Goal: Communication & Community: Share content

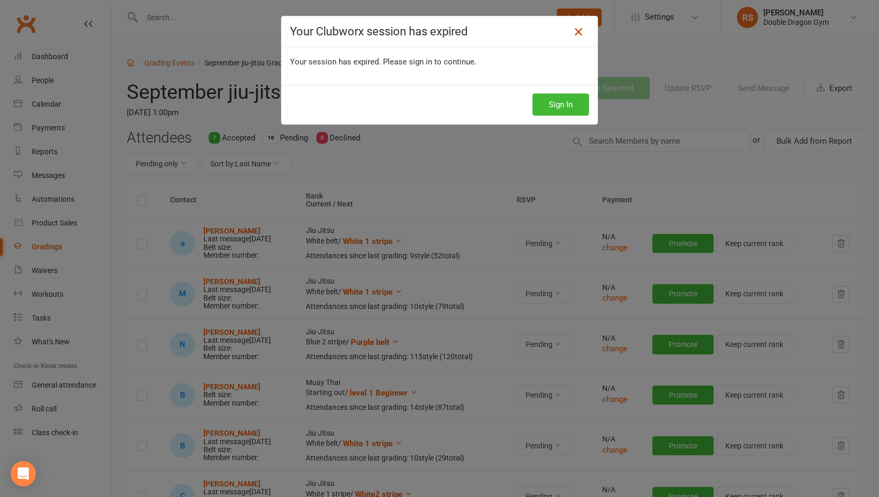
click at [575, 29] on icon at bounding box center [578, 31] width 13 height 13
click at [559, 106] on button "Sign In" at bounding box center [561, 105] width 57 height 22
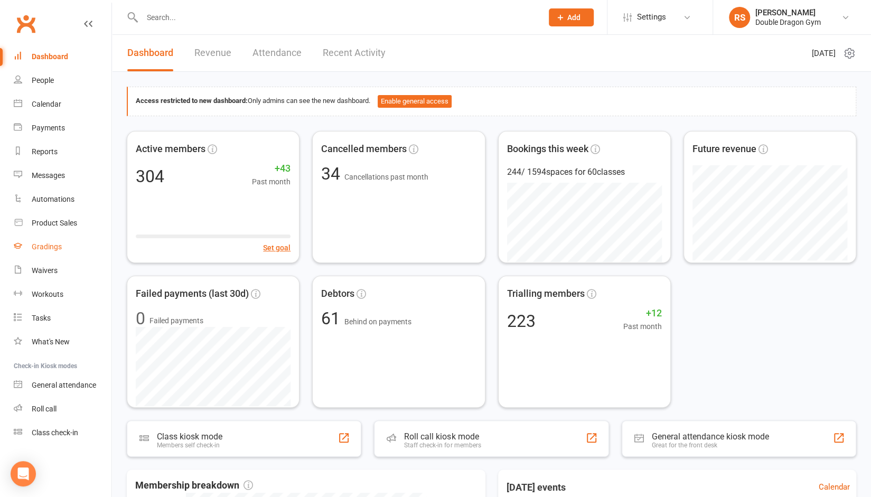
click at [52, 247] on div "Gradings" at bounding box center [47, 247] width 30 height 8
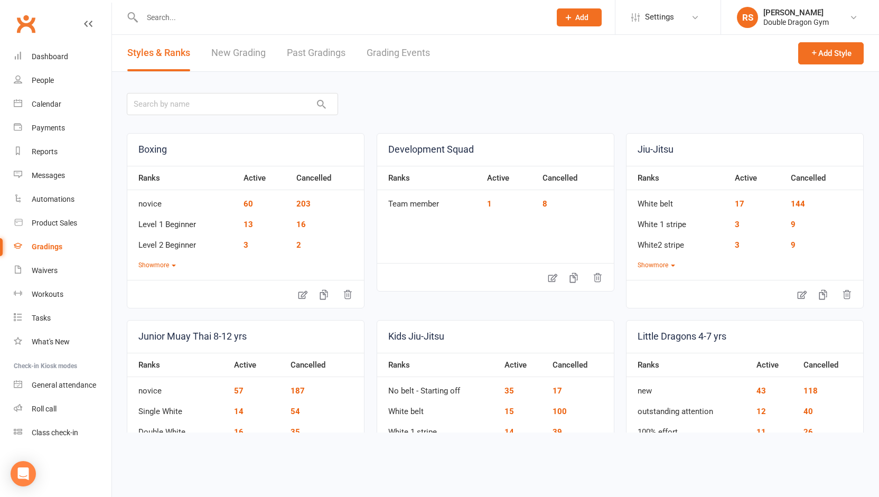
click at [398, 55] on link "Grading Events" at bounding box center [398, 53] width 63 height 36
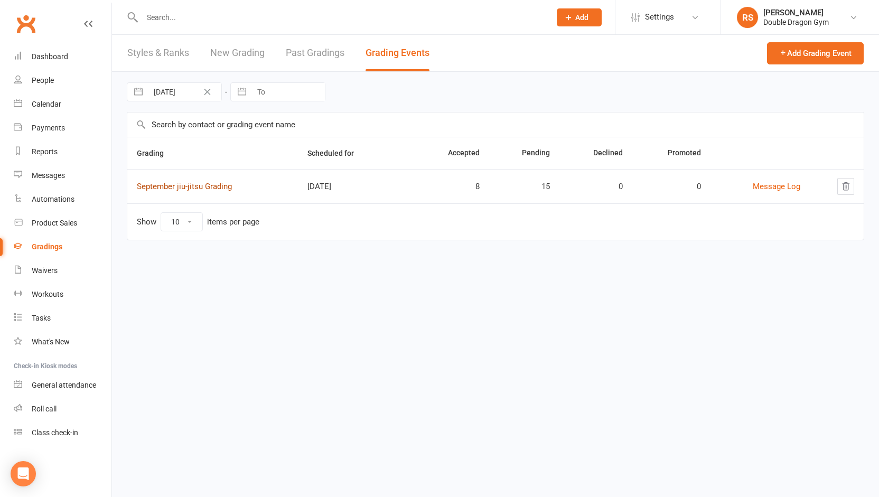
click at [223, 188] on link "September jiu-jitsu Grading" at bounding box center [184, 187] width 95 height 10
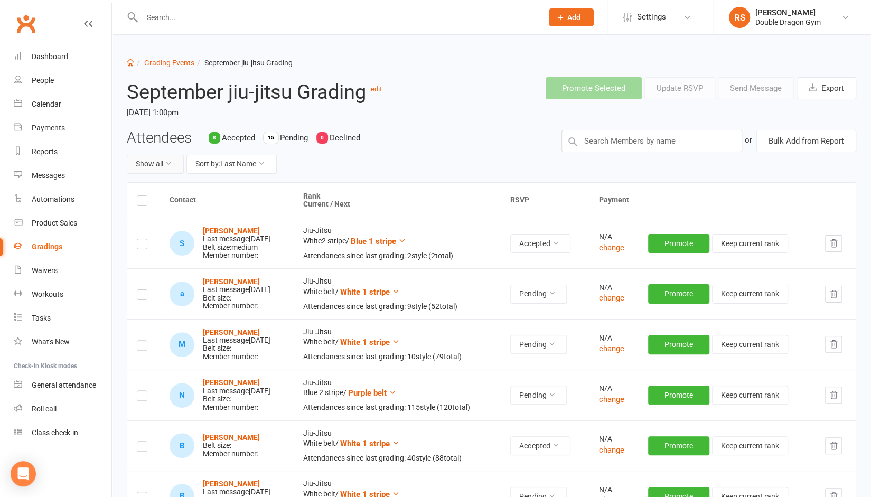
click at [172, 162] on icon at bounding box center [168, 163] width 7 height 7
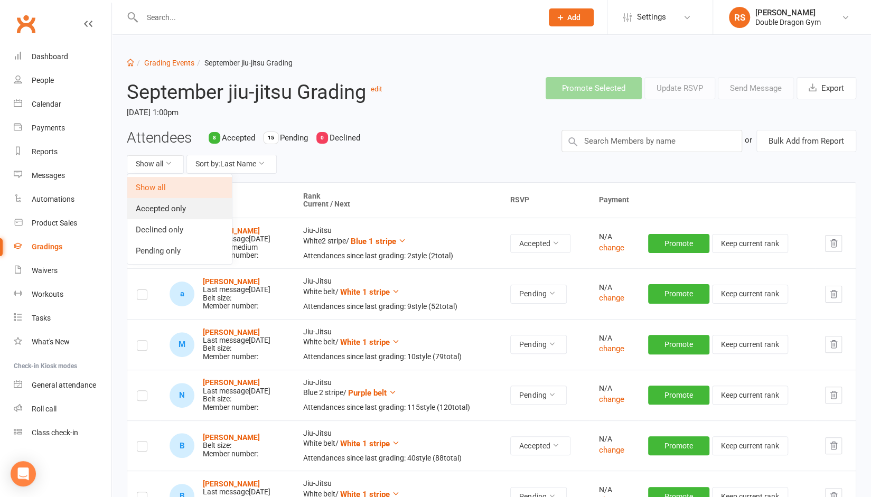
click at [170, 208] on link "Accepted only" at bounding box center [179, 208] width 105 height 21
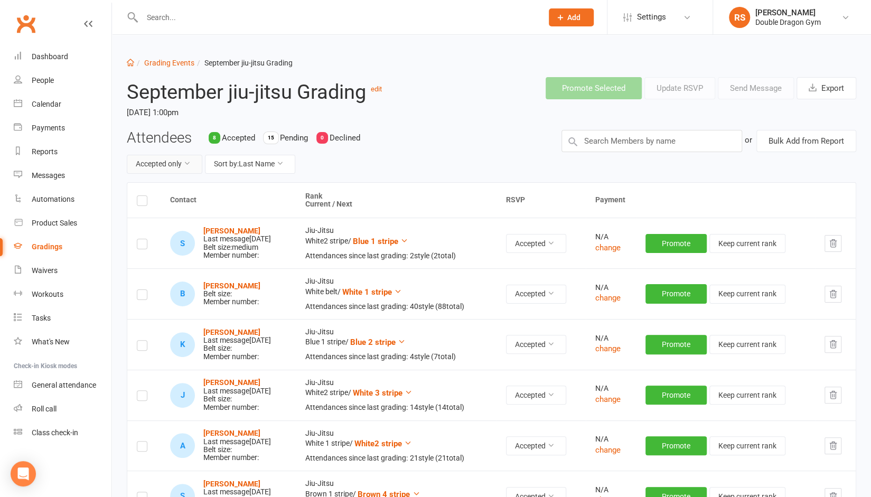
click at [172, 162] on button "Accepted only" at bounding box center [165, 164] width 76 height 19
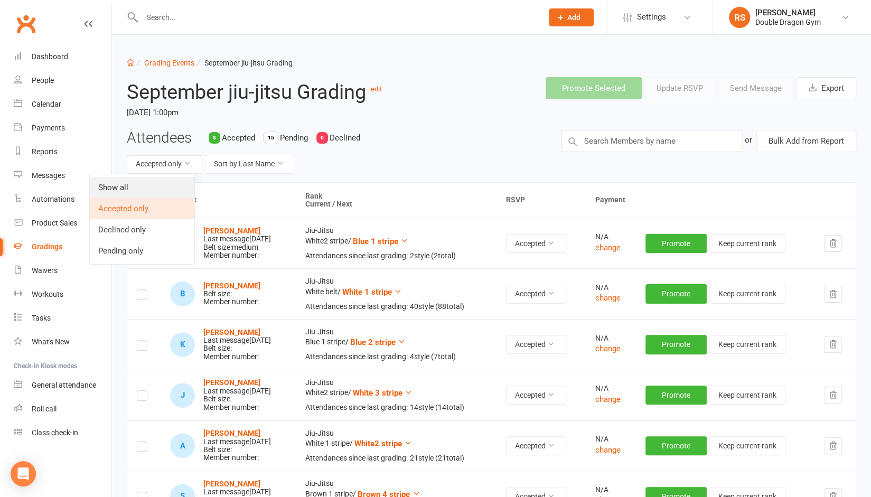
click at [139, 189] on link "Show all" at bounding box center [142, 187] width 105 height 21
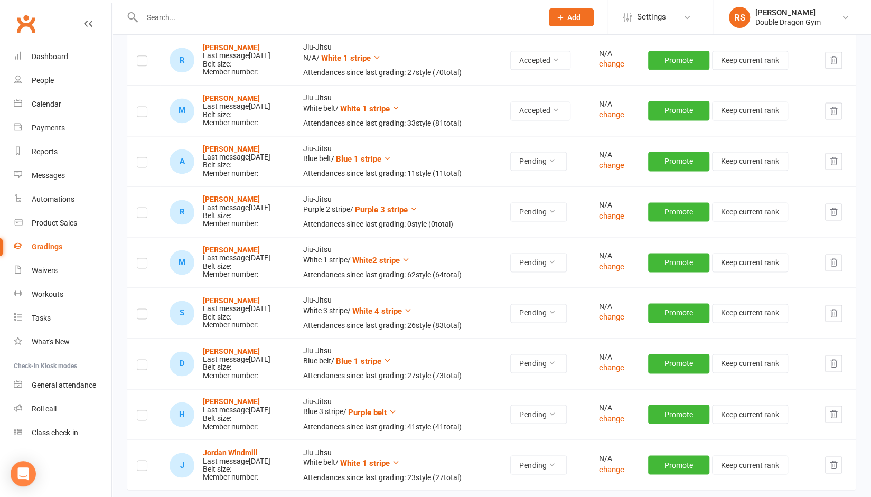
scroll to position [891, 0]
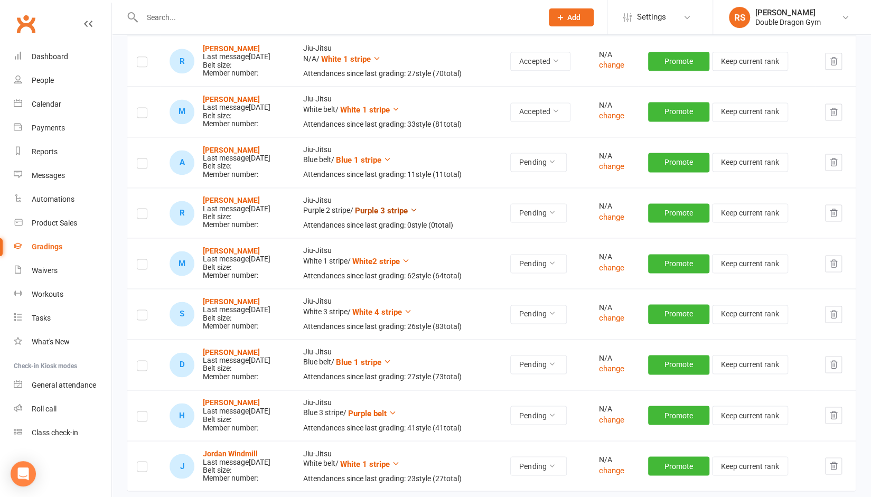
click at [408, 206] on span "Purple 3 stripe" at bounding box center [381, 211] width 53 height 10
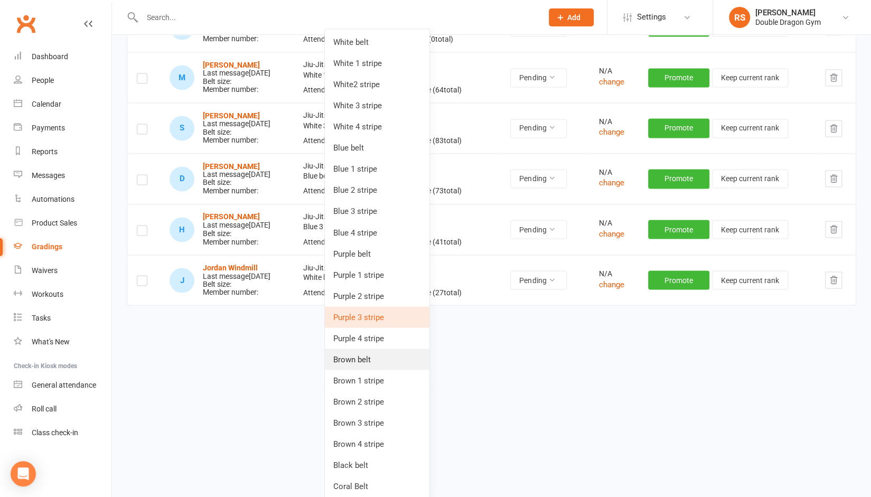
click at [353, 366] on link "Brown belt" at bounding box center [377, 359] width 105 height 21
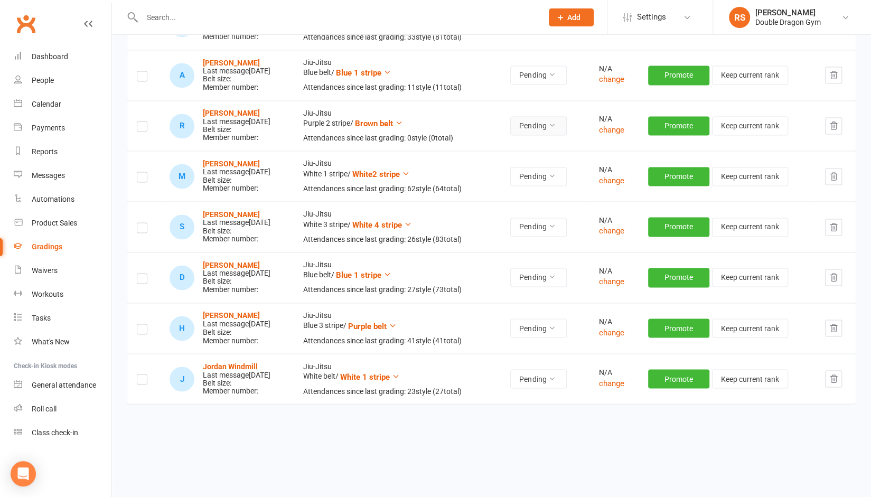
click at [555, 122] on icon at bounding box center [551, 125] width 7 height 7
click at [526, 151] on link "Accepted" at bounding box center [520, 146] width 105 height 21
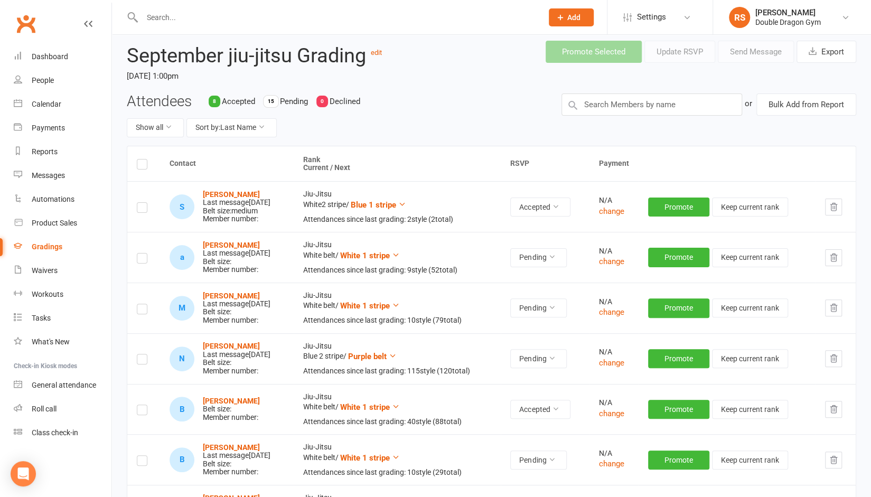
scroll to position [36, 0]
click at [684, 101] on input "text" at bounding box center [652, 105] width 181 height 22
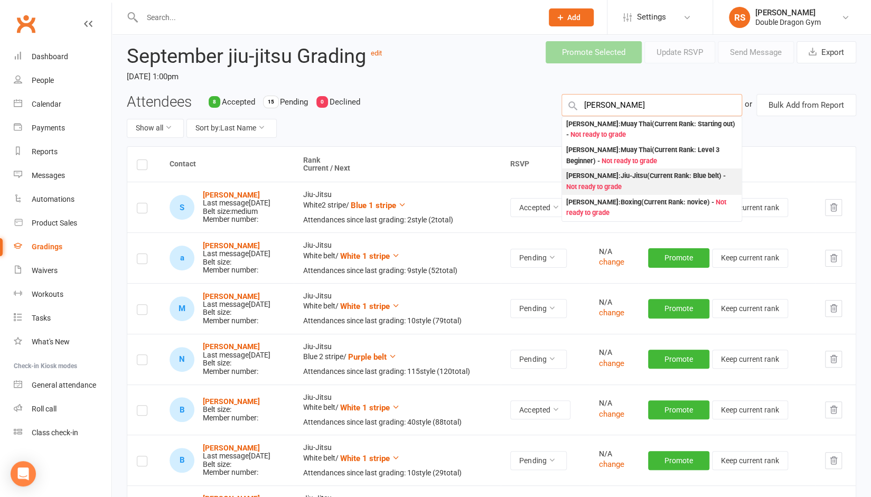
type input "[PERSON_NAME]"
click at [642, 179] on div "[PERSON_NAME] : [PERSON_NAME] (Current Rank: Blue belt ) - Not ready to grade" at bounding box center [651, 182] width 171 height 22
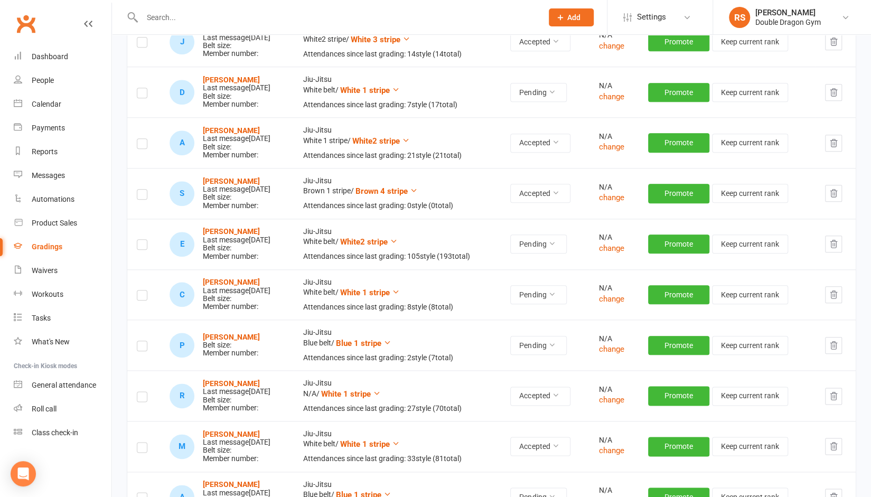
scroll to position [609, 0]
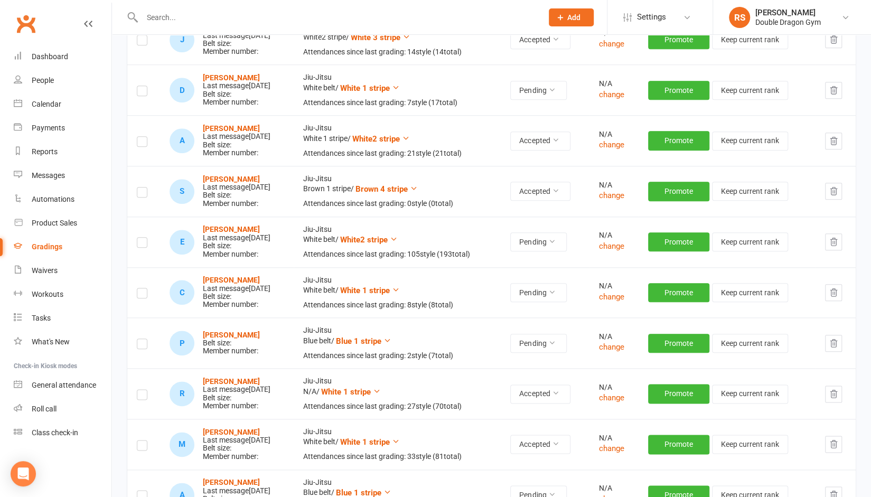
click at [141, 346] on label at bounding box center [142, 346] width 11 height 0
click at [141, 339] on input "checkbox" at bounding box center [142, 339] width 11 height 0
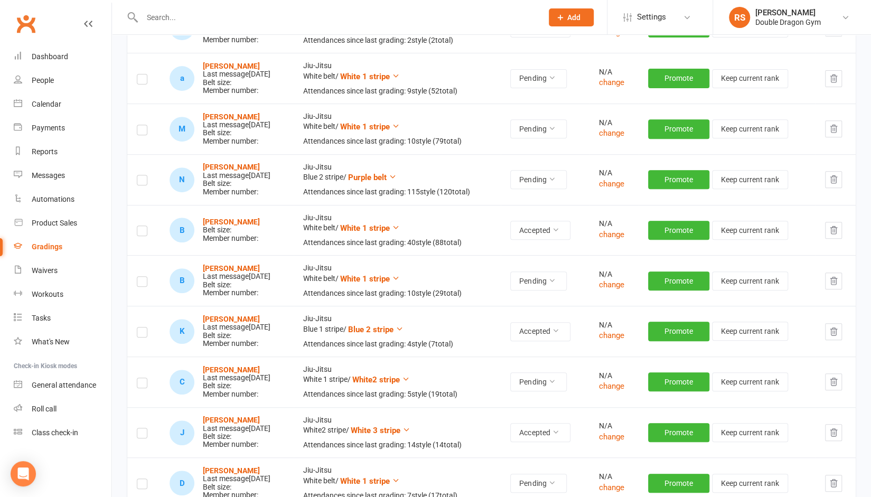
scroll to position [0, 0]
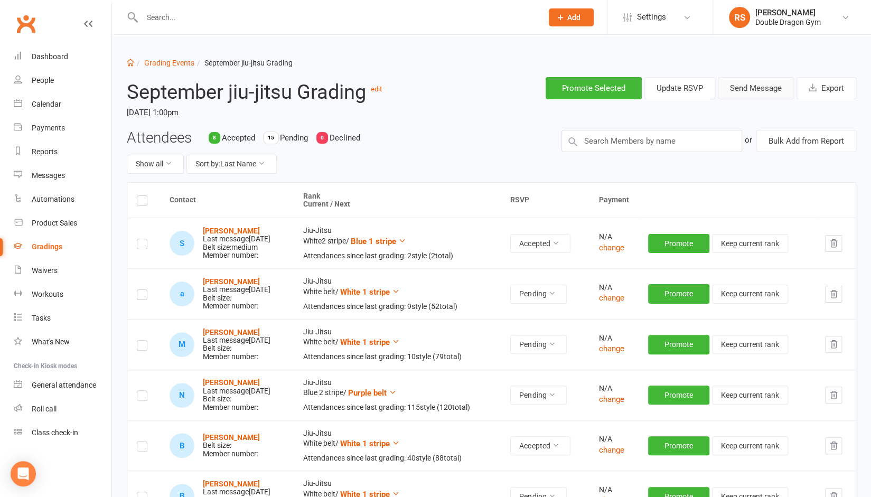
click at [741, 88] on button "Send Message" at bounding box center [756, 88] width 76 height 22
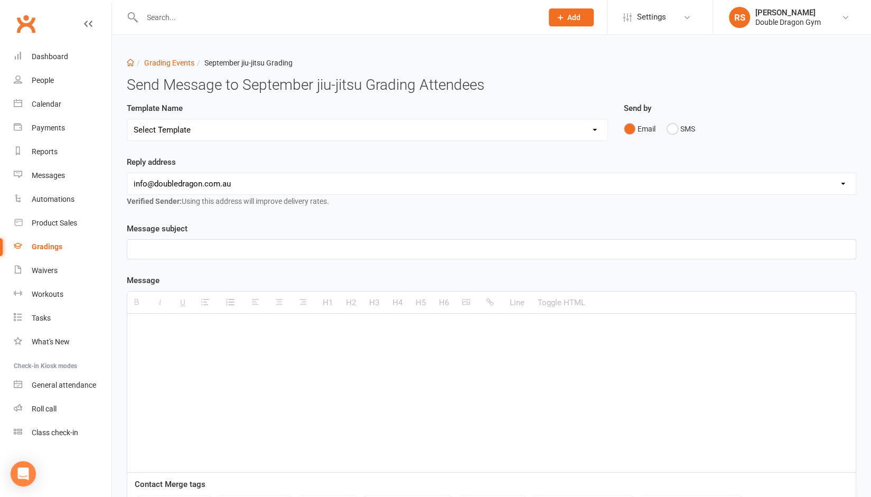
click at [546, 130] on select "Select Template [Email] Punching corona right in the dick👊 [Email] Boxing tryou…" at bounding box center [367, 129] width 480 height 21
select select "7"
click at [127, 119] on select "Select Template [Email] Punching corona right in the dick👊 [Email] Boxing tryou…" at bounding box center [367, 129] width 480 height 21
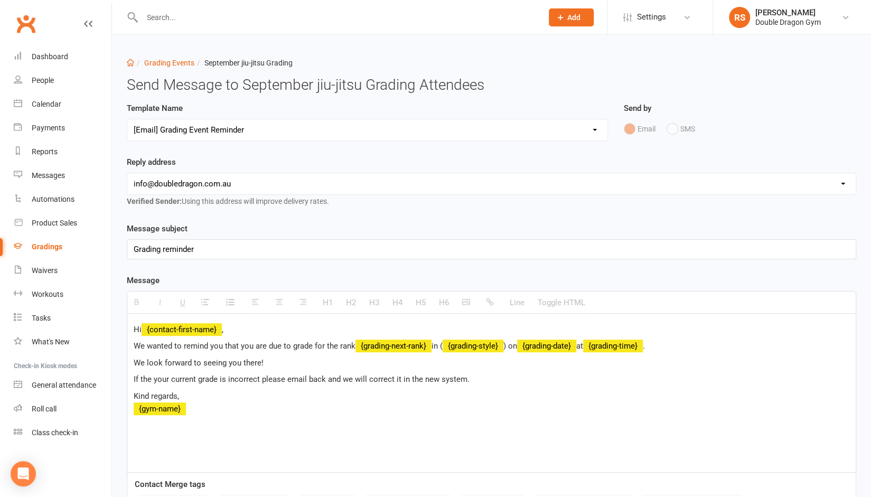
click at [435, 378] on p "If the your current grade is incorrect please email back and we will correct it…" at bounding box center [492, 379] width 716 height 13
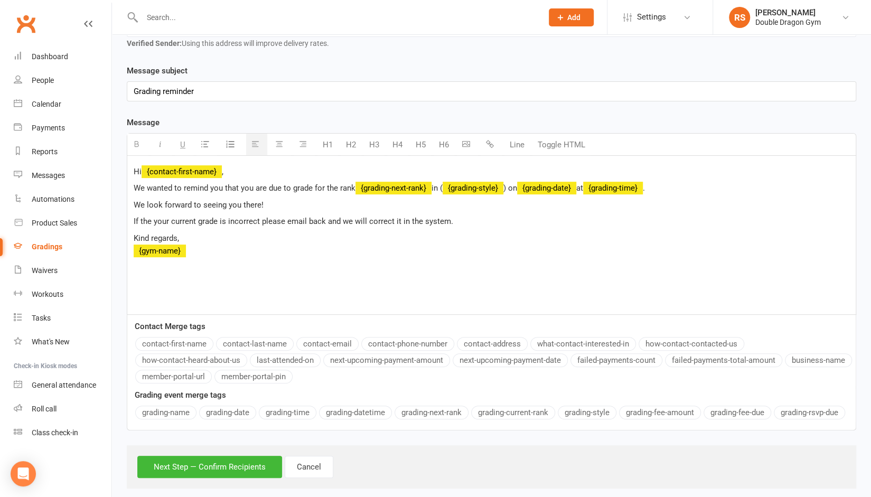
scroll to position [170, 0]
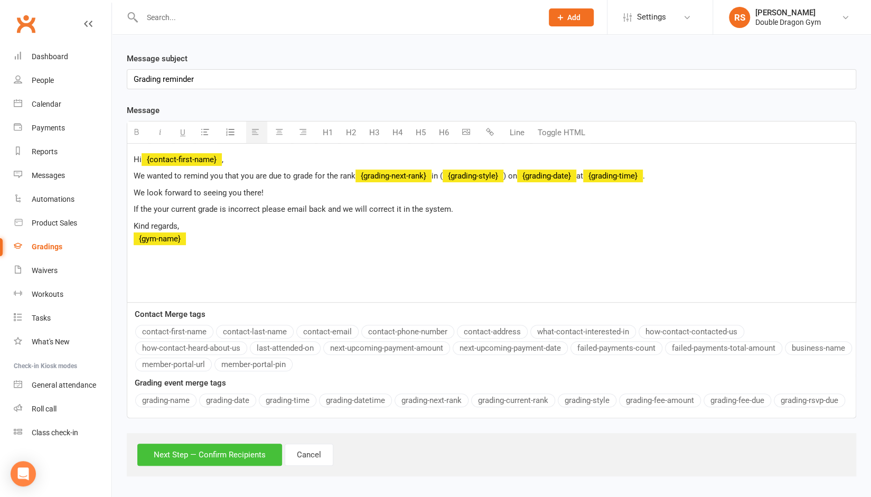
click at [213, 453] on button "Next Step — Confirm Recipients" at bounding box center [209, 455] width 145 height 22
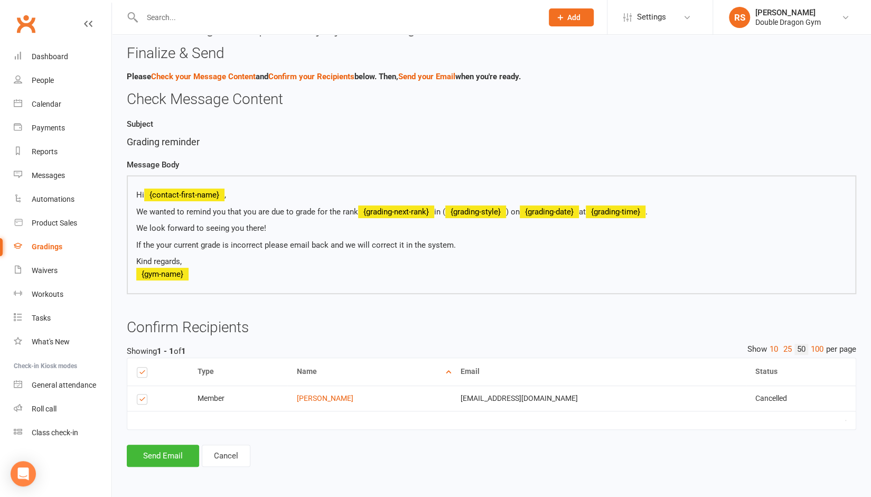
scroll to position [63, 0]
click at [165, 457] on button "Send Email" at bounding box center [163, 456] width 72 height 22
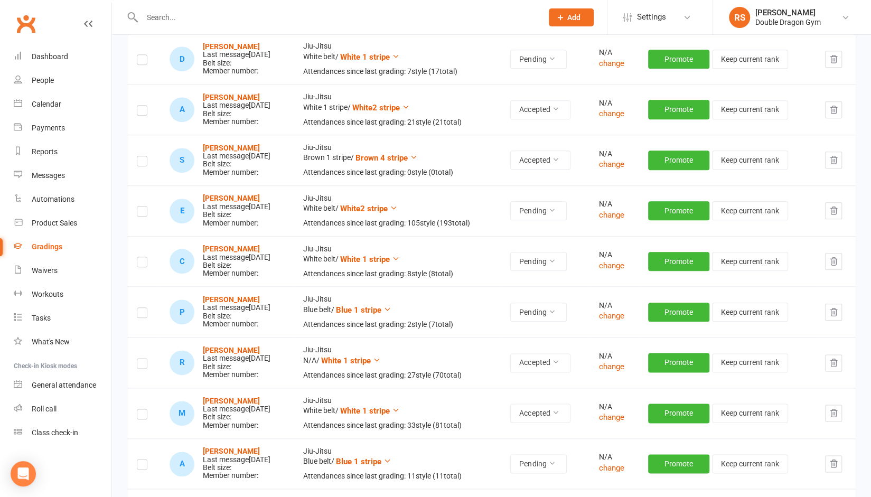
scroll to position [641, 0]
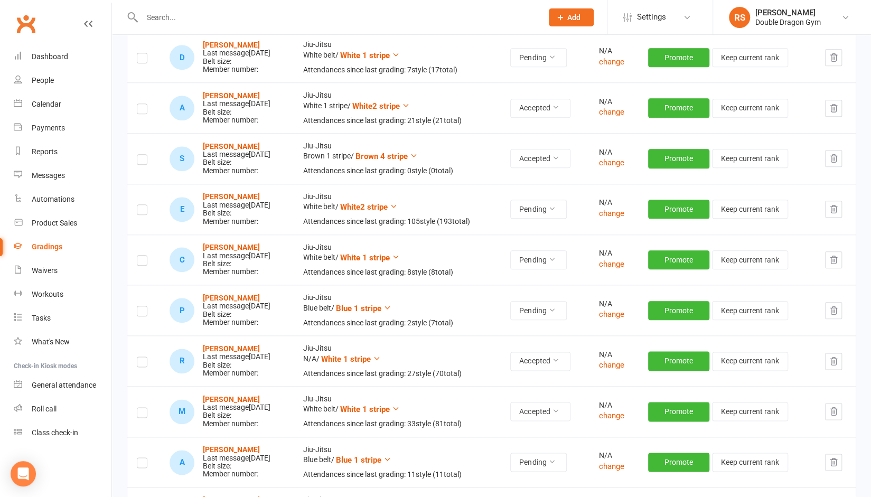
click at [137, 313] on label at bounding box center [142, 313] width 11 height 0
click at [137, 306] on input "checkbox" at bounding box center [142, 306] width 11 height 0
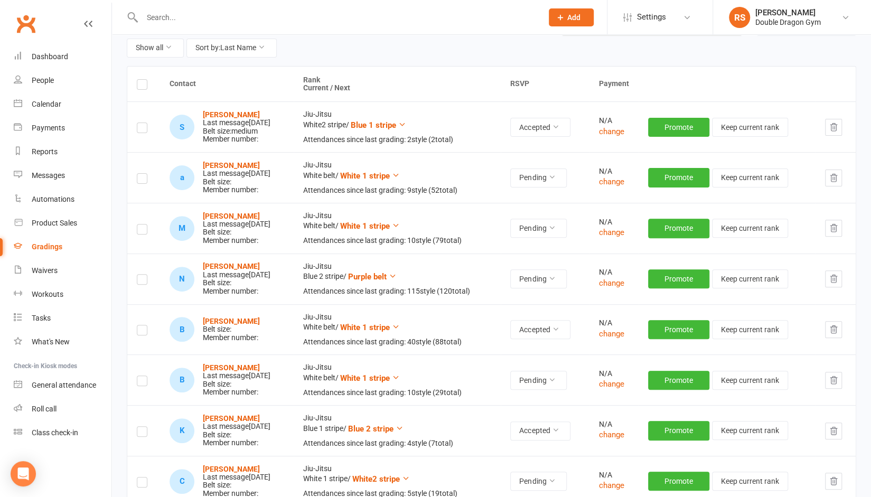
scroll to position [0, 0]
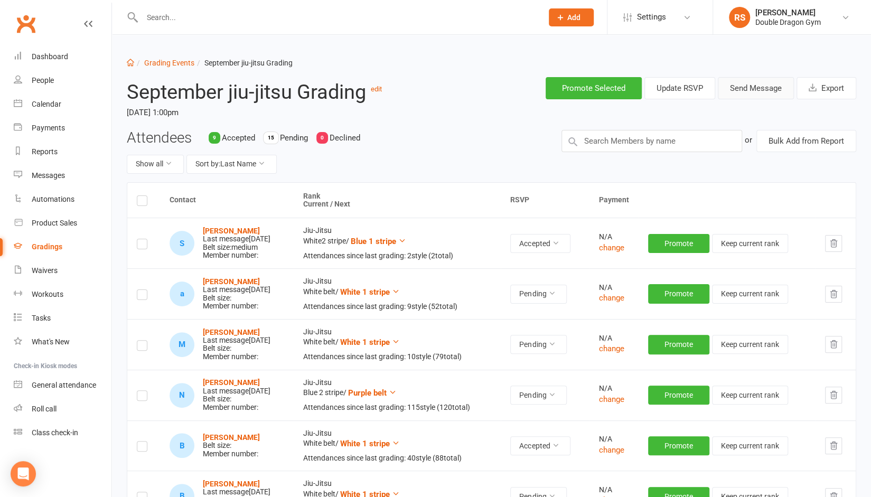
click at [743, 89] on button "Send Message" at bounding box center [756, 88] width 76 height 22
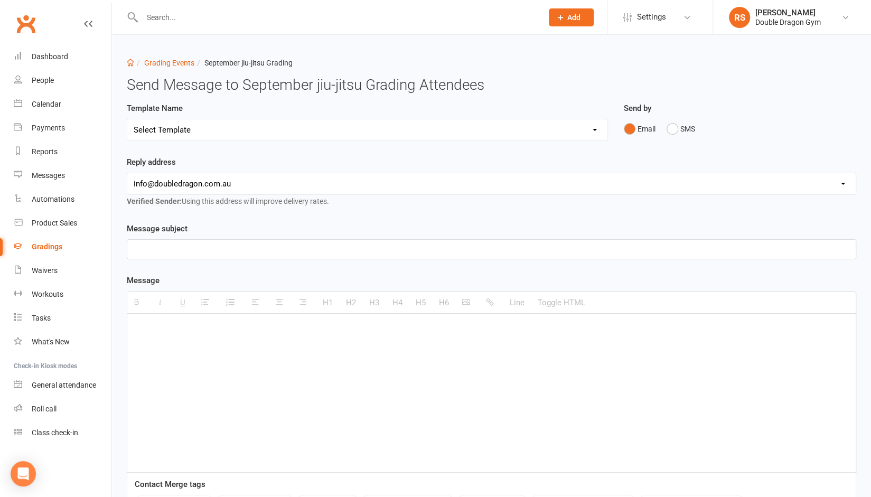
click at [434, 132] on select "Select Template [Email] Punching corona right in the dick👊 [Email] Boxing tryou…" at bounding box center [367, 129] width 480 height 21
select select "11"
click at [127, 119] on select "Select Template [Email] Punching corona right in the dick👊 [Email] Boxing tryou…" at bounding box center [367, 129] width 480 height 21
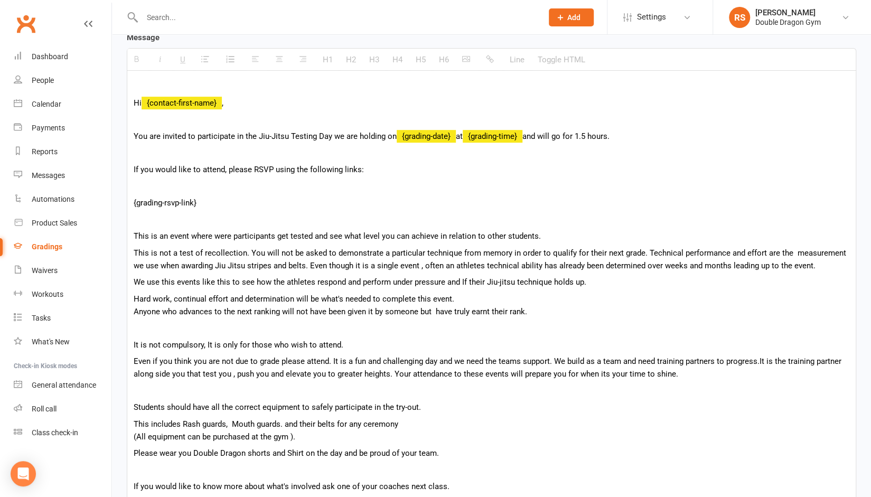
scroll to position [248, 0]
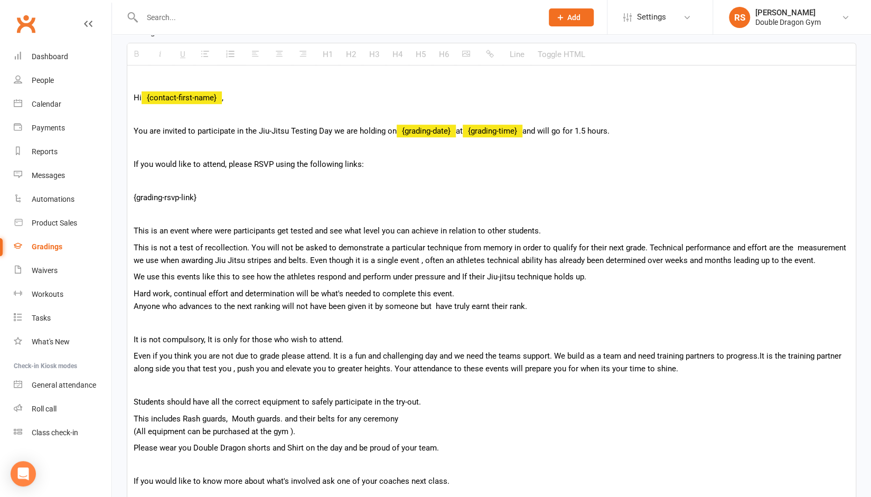
drag, startPoint x: 350, startPoint y: 335, endPoint x: 130, endPoint y: 332, distance: 219.8
click at [130, 332] on div "Hi {contact-first-name} , You are invited to participate in the Jiu-Jitsu Testi…" at bounding box center [491, 322] width 729 height 513
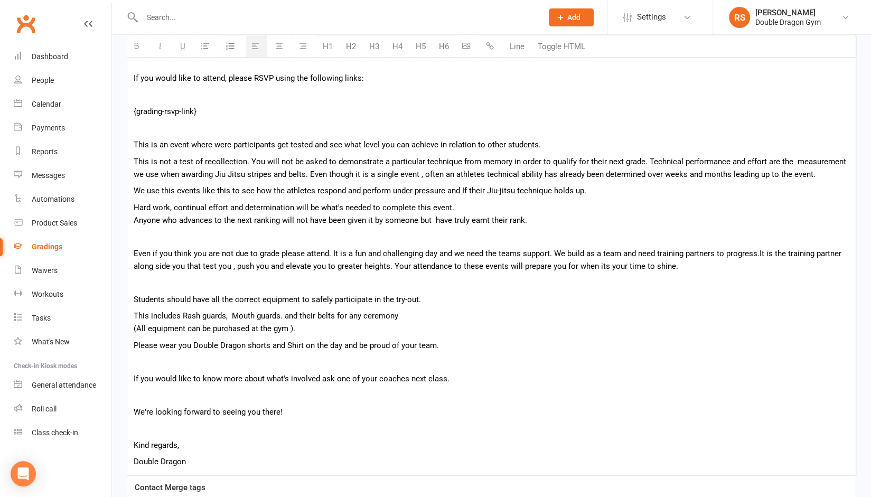
scroll to position [337, 0]
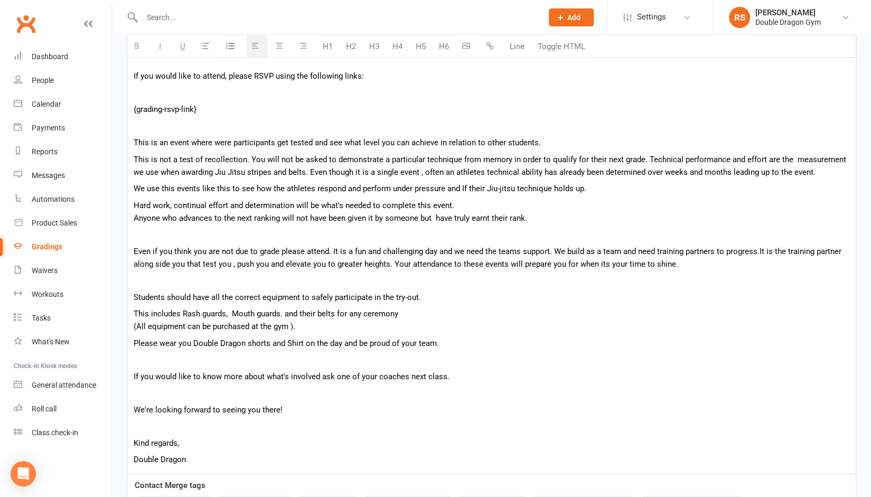
click at [152, 391] on p at bounding box center [492, 393] width 716 height 13
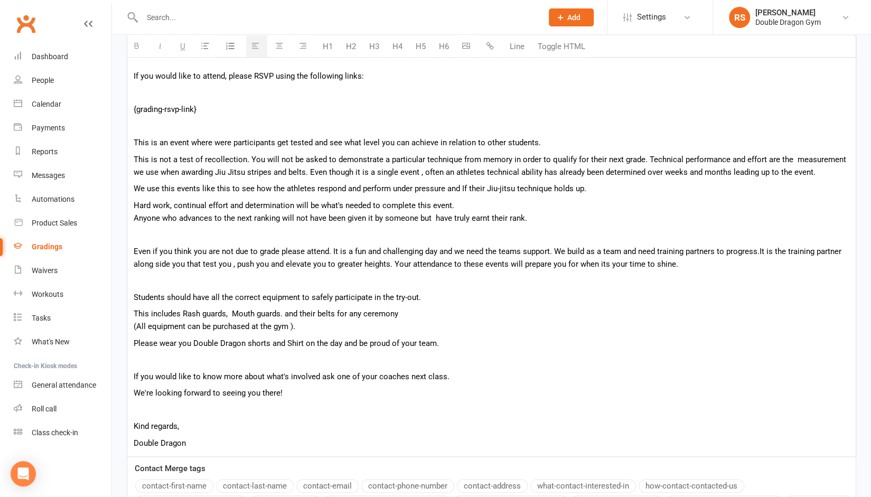
click at [443, 342] on p "Please wear you Double Dragon shorts and Shirt on the day and be proud of your …" at bounding box center [492, 343] width 716 height 13
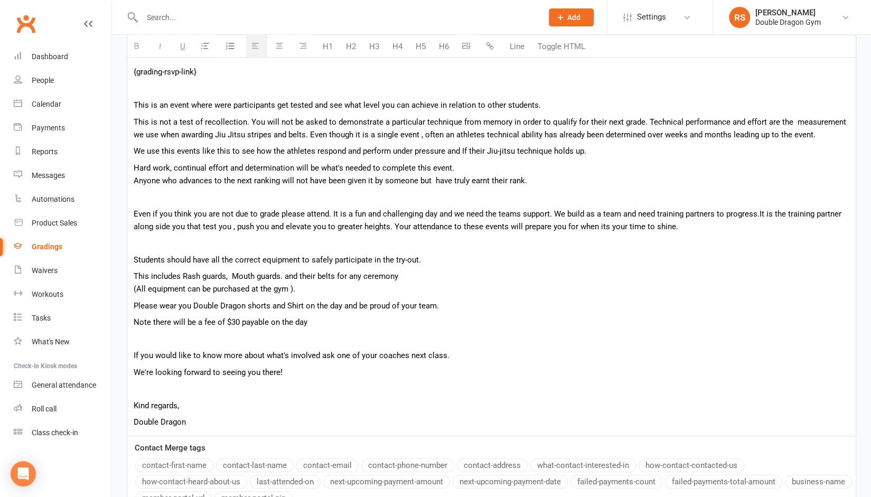
scroll to position [507, 0]
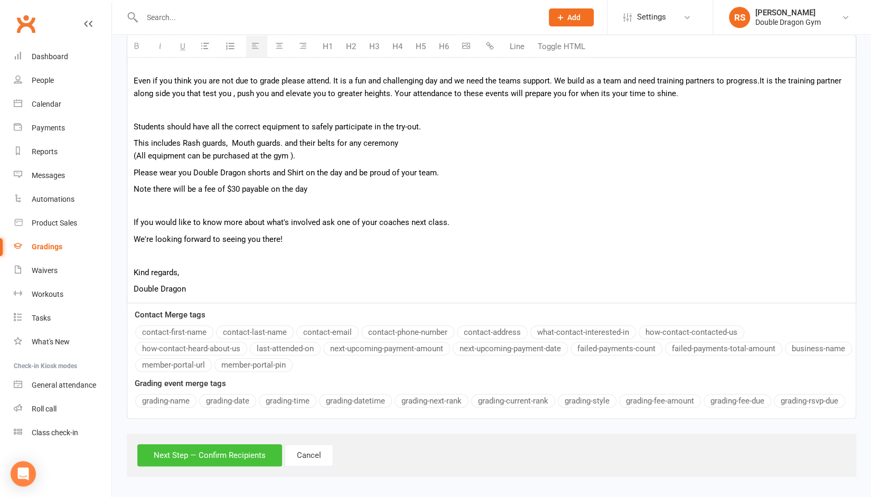
click at [234, 459] on button "Next Step — Confirm Recipients" at bounding box center [209, 455] width 145 height 22
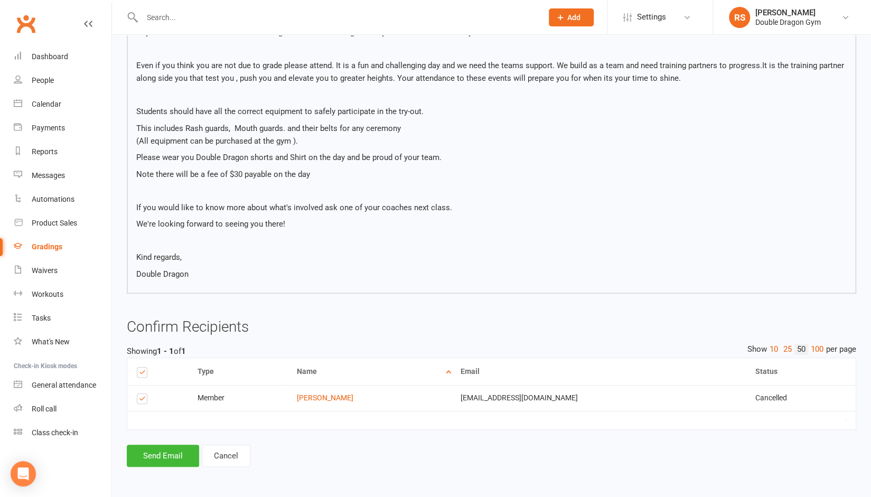
scroll to position [451, 0]
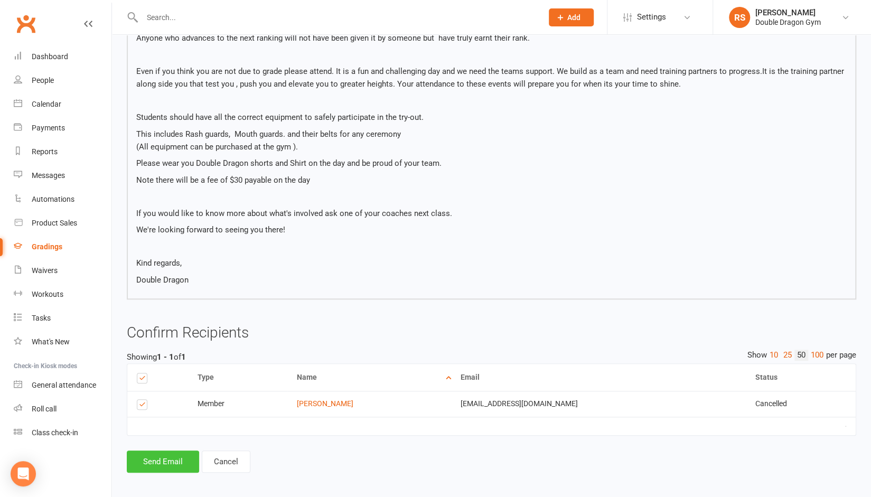
click at [171, 454] on button "Send Email" at bounding box center [163, 462] width 72 height 22
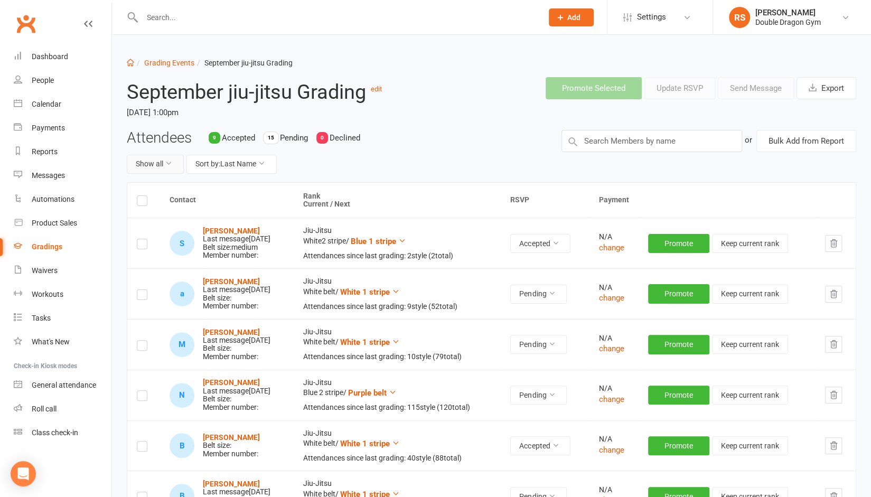
click at [153, 159] on button "Show all" at bounding box center [155, 164] width 57 height 19
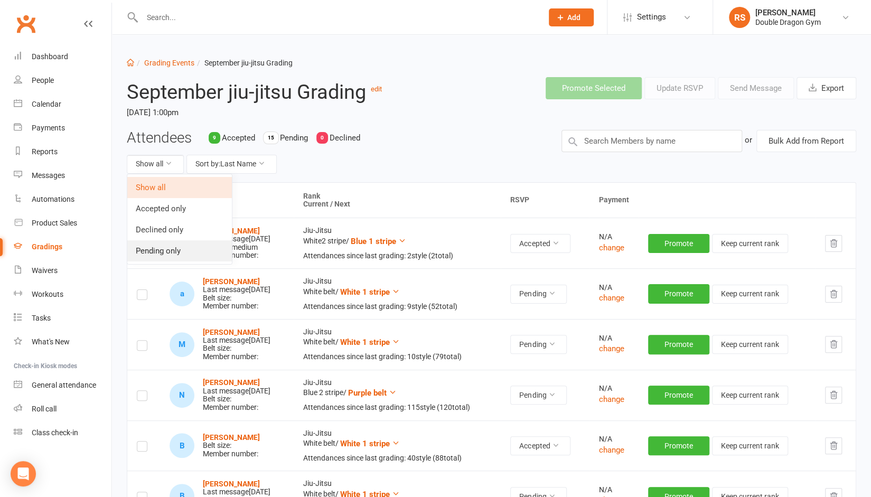
click at [154, 250] on link "Pending only" at bounding box center [179, 250] width 105 height 21
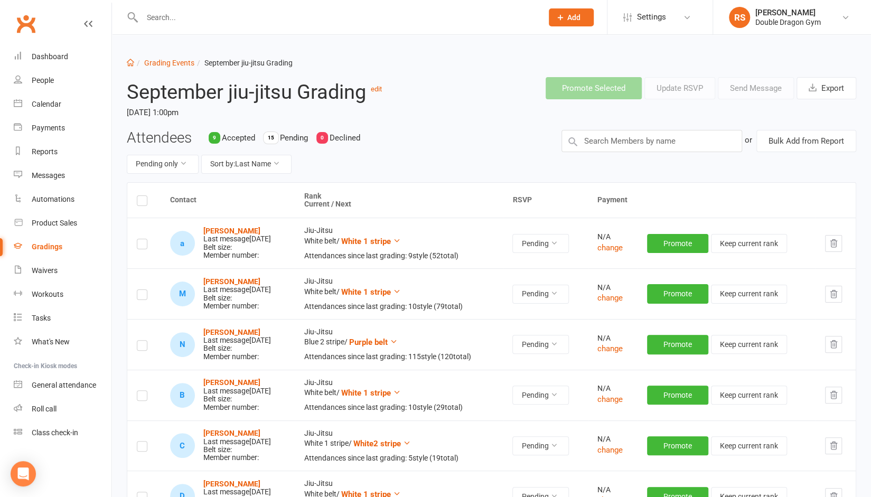
click at [142, 202] on label at bounding box center [142, 202] width 11 height 0
click at [142, 196] on input "checkbox" at bounding box center [142, 196] width 11 height 0
click at [141, 246] on label at bounding box center [142, 246] width 11 height 0
click at [141, 239] on input "checkbox" at bounding box center [142, 239] width 11 height 0
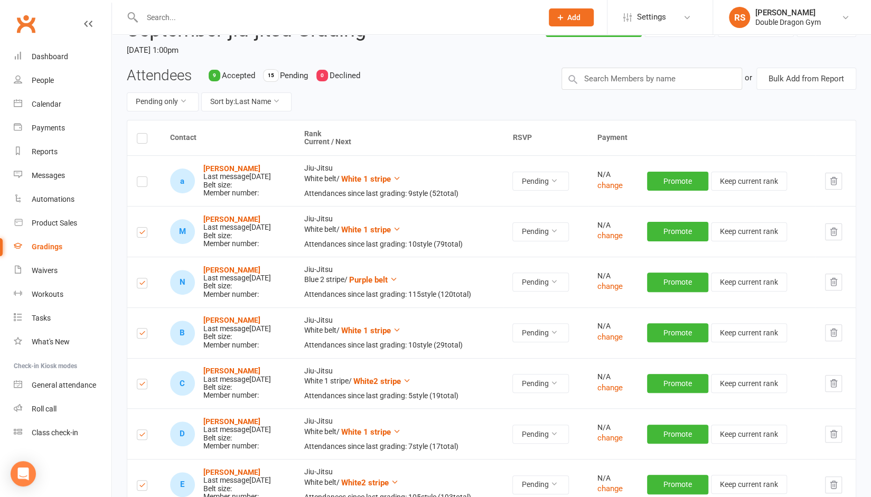
scroll to position [109, 0]
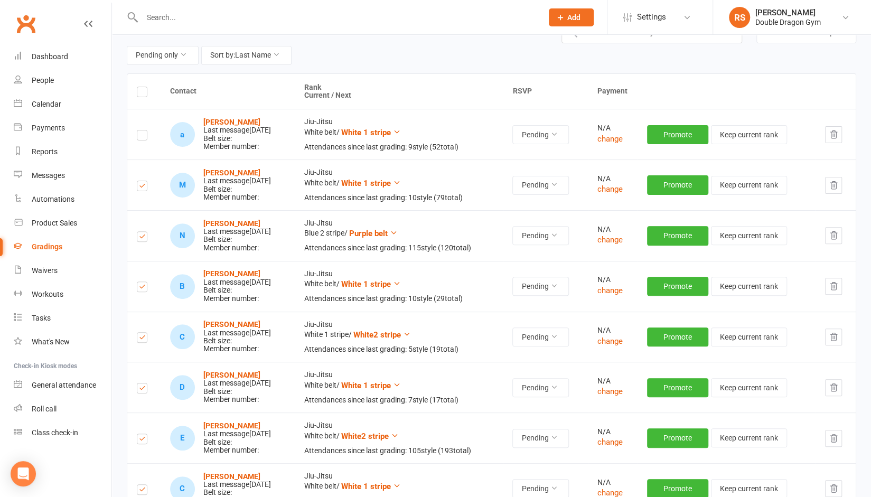
click at [137, 339] on label at bounding box center [142, 339] width 11 height 0
click at [137, 333] on input "checkbox" at bounding box center [142, 333] width 11 height 0
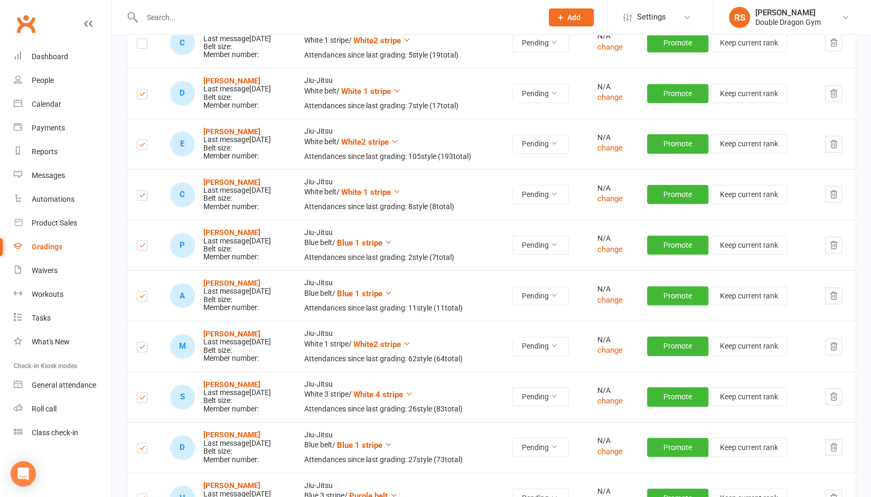
scroll to position [404, 0]
click at [144, 247] on label at bounding box center [142, 247] width 11 height 0
click at [144, 240] on input "checkbox" at bounding box center [142, 240] width 11 height 0
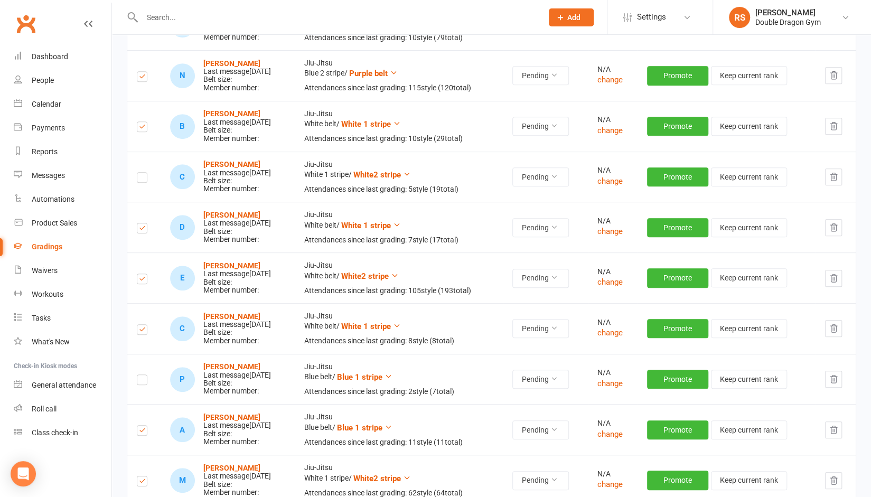
scroll to position [0, 0]
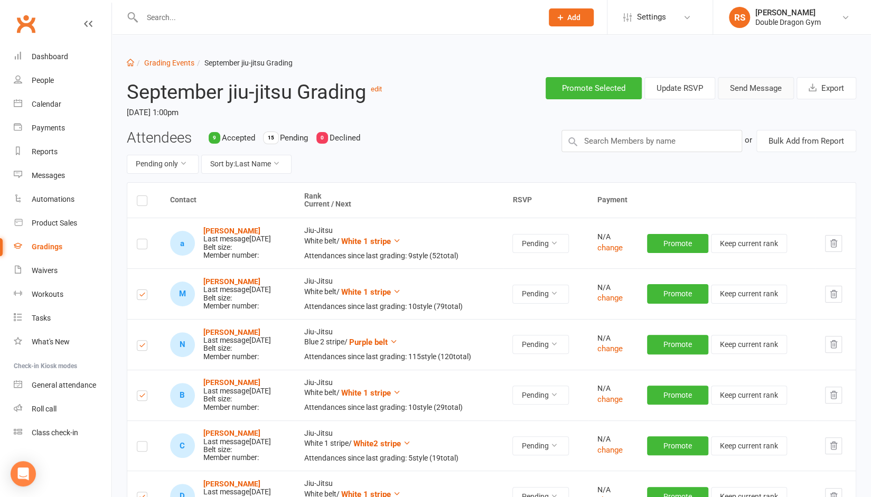
click at [746, 90] on button "Send Message" at bounding box center [756, 88] width 76 height 22
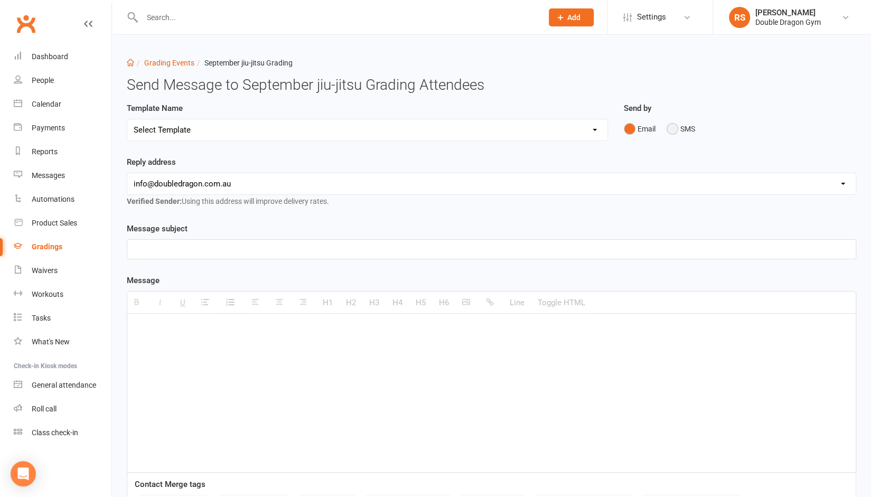
click at [673, 132] on button "SMS" at bounding box center [681, 129] width 29 height 20
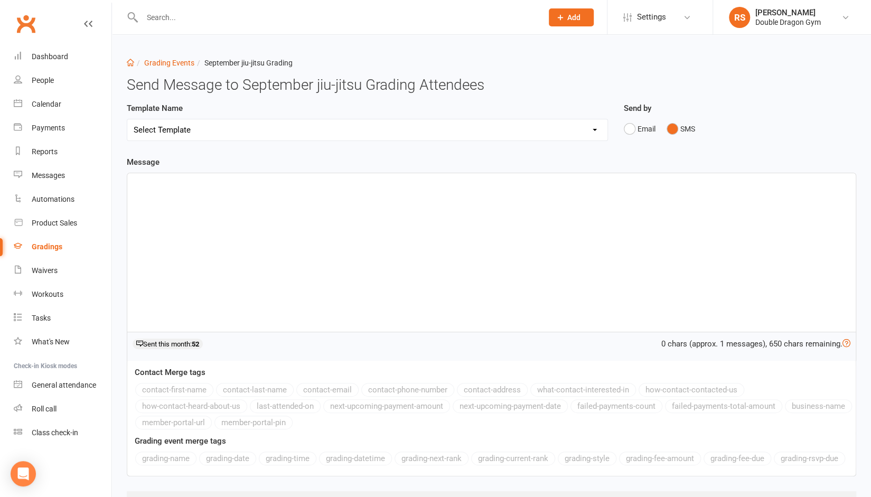
click at [331, 216] on div at bounding box center [491, 252] width 729 height 159
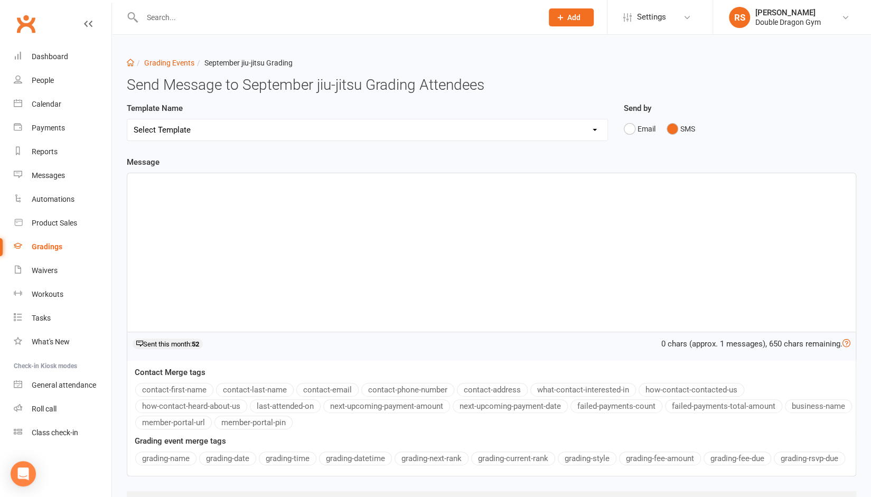
paste div
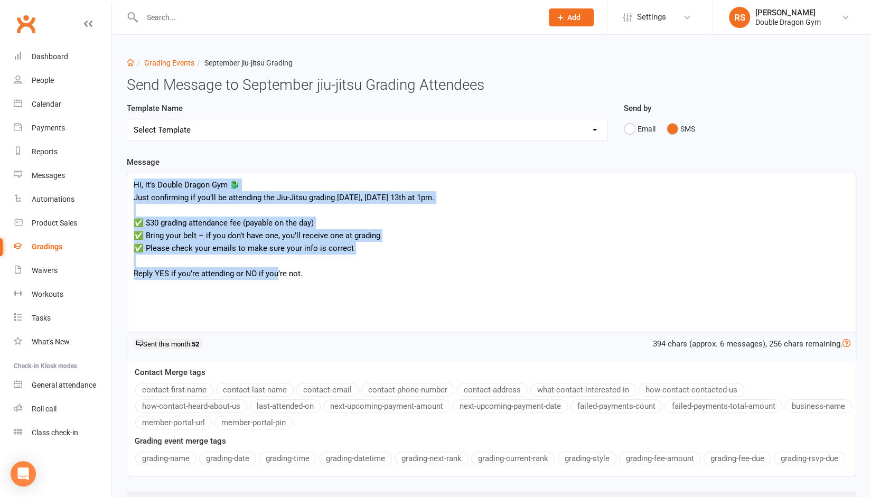
drag, startPoint x: 277, startPoint y: 294, endPoint x: 122, endPoint y: 176, distance: 195.3
click at [122, 176] on div "Template Name Select Template [Email] Punching corona right in the dick👊 [Email…" at bounding box center [492, 322] width 746 height 441
drag, startPoint x: 317, startPoint y: 301, endPoint x: 119, endPoint y: 179, distance: 232.0
click at [119, 179] on div "Template Name Select Template [Email] Punching corona right in the dick👊 [Email…" at bounding box center [492, 322] width 746 height 441
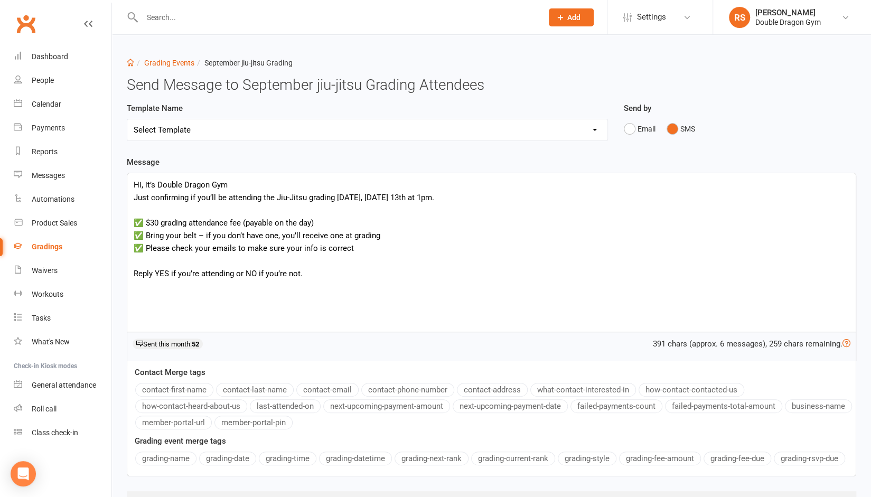
click at [144, 184] on p "Hi, it’s Double Dragon Gym" at bounding box center [492, 185] width 716 height 13
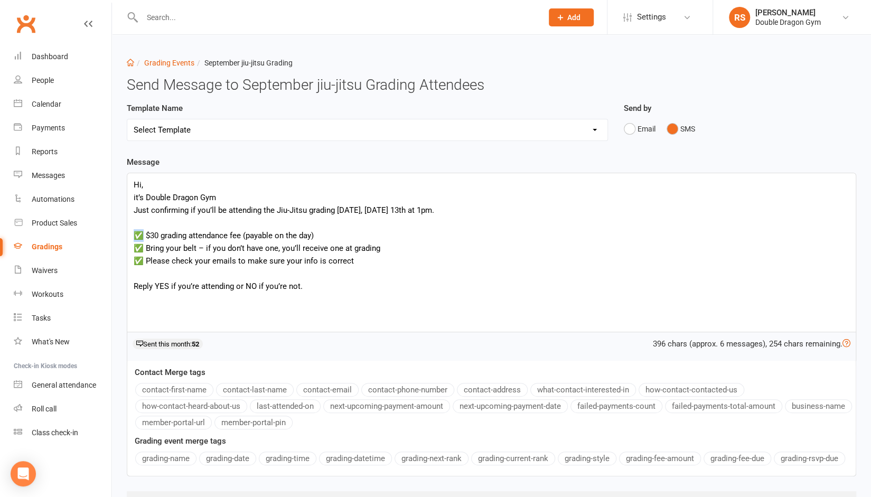
drag, startPoint x: 144, startPoint y: 234, endPoint x: 136, endPoint y: 234, distance: 7.9
click at [136, 234] on p "✅ $30 grading attendance fee (payable on the day)" at bounding box center [492, 235] width 716 height 13
click at [146, 247] on p "✅ Bring your belt – if you don’t have one, you’ll receive one at grading" at bounding box center [492, 248] width 716 height 13
click at [144, 262] on p "✅ Please check your emails to make sure your info is correct" at bounding box center [492, 261] width 716 height 13
click at [135, 234] on p "$30 grading attendance fee (payable on the day)" at bounding box center [492, 235] width 716 height 13
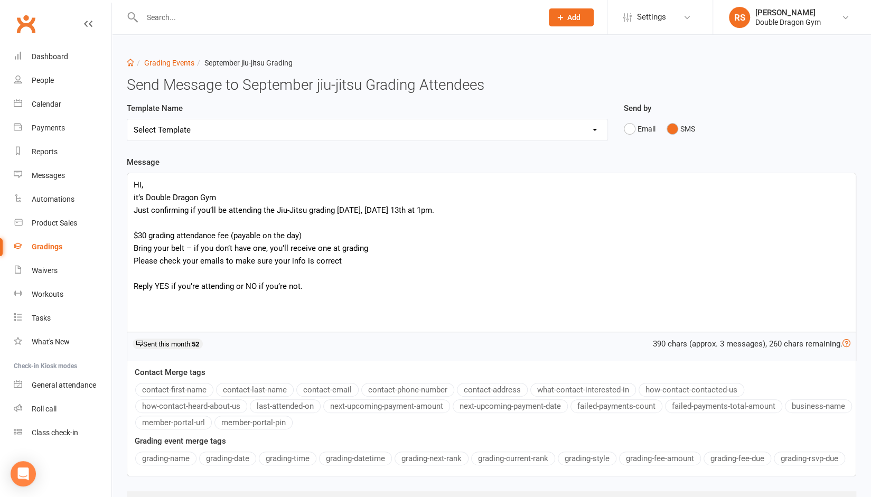
click at [378, 248] on p "Bring your belt – if you don’t have one, you’ll receive one at grading" at bounding box center [492, 248] width 716 height 13
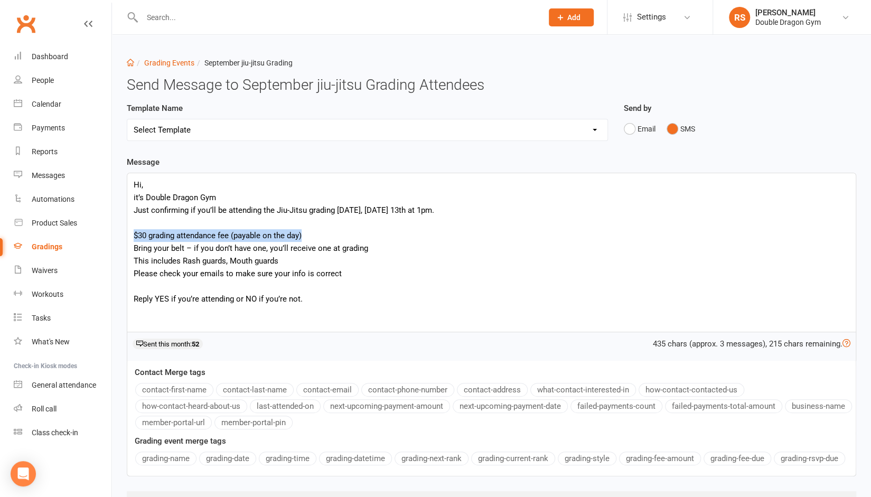
drag, startPoint x: 313, startPoint y: 236, endPoint x: 131, endPoint y: 239, distance: 182.3
click at [131, 239] on div "Hi, it’s Double Dragon Gym Just confirming if you’ll be attending the Jiu-Jitsu…" at bounding box center [491, 252] width 729 height 159
copy p "$30 grading attendance fee (payable on the day)"
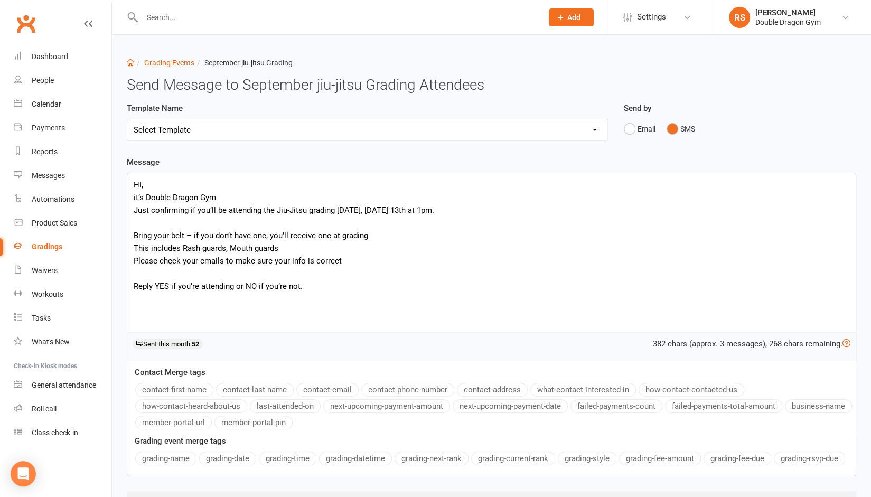
click at [291, 248] on p "This includes Rash guards, Mouth guards" at bounding box center [492, 248] width 716 height 13
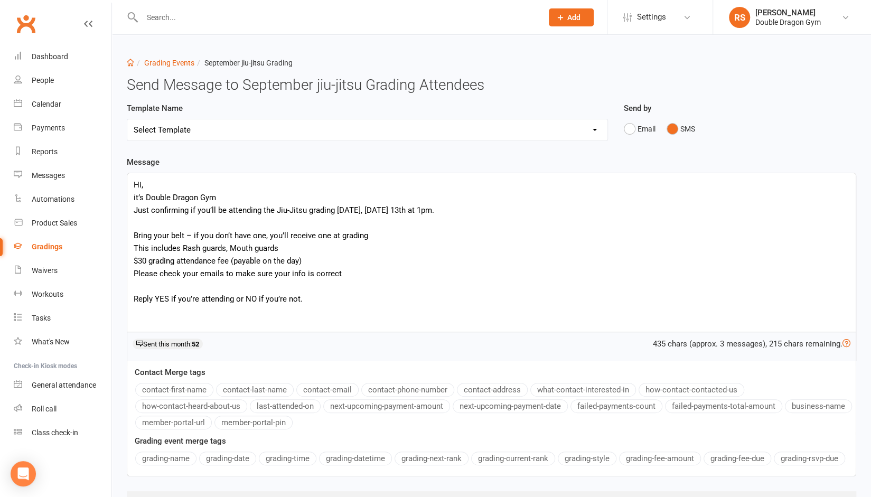
click at [280, 249] on p "This includes Rash guards, Mouth guards" at bounding box center [492, 248] width 716 height 13
click at [255, 246] on p "This includes Rash guards, Mouth guard" at bounding box center [492, 248] width 716 height 13
click at [134, 253] on p "This includes Rash guards, Mouth guard" at bounding box center [492, 248] width 716 height 13
drag, startPoint x: 303, startPoint y: 247, endPoint x: 286, endPoint y: 244, distance: 17.2
click at [286, 244] on p "Please wear you Double Dragon shorts and Shirt on the day and be proud of your …" at bounding box center [492, 248] width 716 height 13
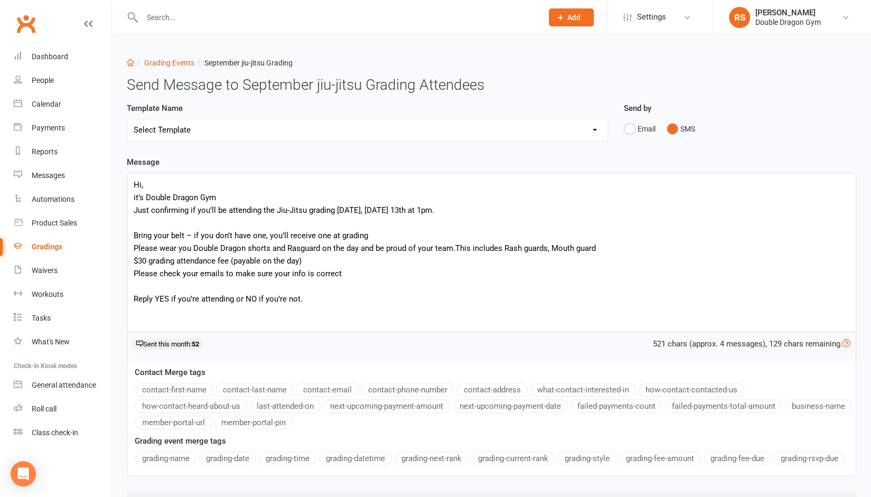
click at [300, 248] on p "Please wear you Double Dragon shorts and Rasguard on the day and be proud of yo…" at bounding box center [492, 248] width 716 height 13
drag, startPoint x: 555, startPoint y: 248, endPoint x: 461, endPoint y: 250, distance: 93.6
click at [461, 250] on p "Please wear you Double Dragon shorts and Rashguard on the day and be proud of y…" at bounding box center [492, 248] width 716 height 13
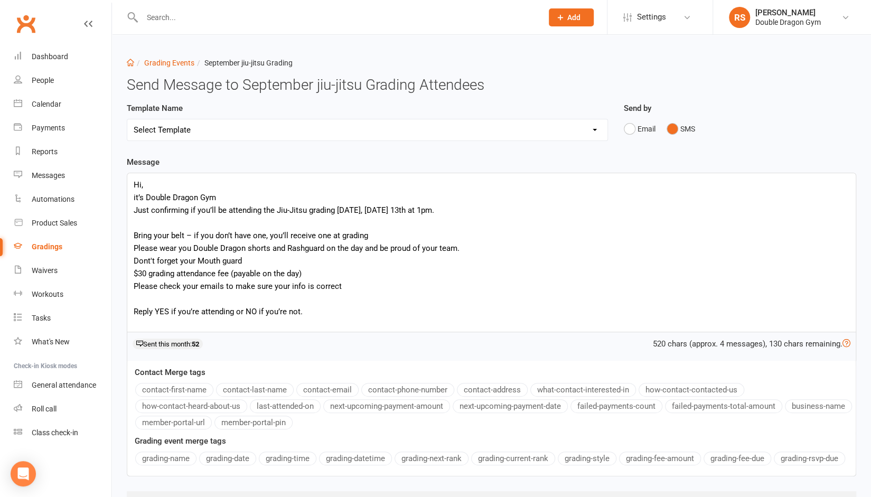
click at [149, 257] on p "Dont't forget your Mouth guard" at bounding box center [492, 261] width 716 height 13
click at [329, 286] on p "Please check your emails to make sure your info is correct" at bounding box center [492, 286] width 716 height 13
click at [361, 287] on p "Please check your emails to make sure your info is correct" at bounding box center [492, 286] width 716 height 13
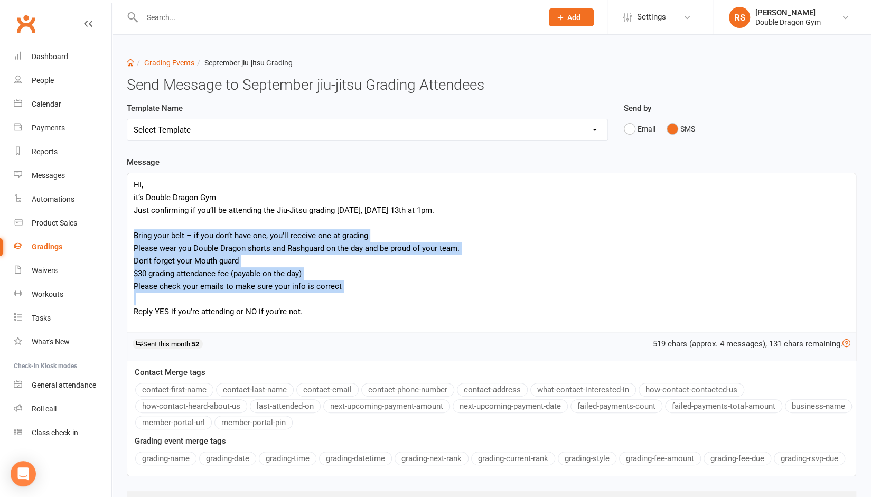
drag, startPoint x: 134, startPoint y: 233, endPoint x: 354, endPoint y: 297, distance: 229.6
click at [354, 297] on div "Hi, it’s Double Dragon Gym Just confirming if you’ll be attending the Jiu-Jitsu…" at bounding box center [491, 252] width 729 height 159
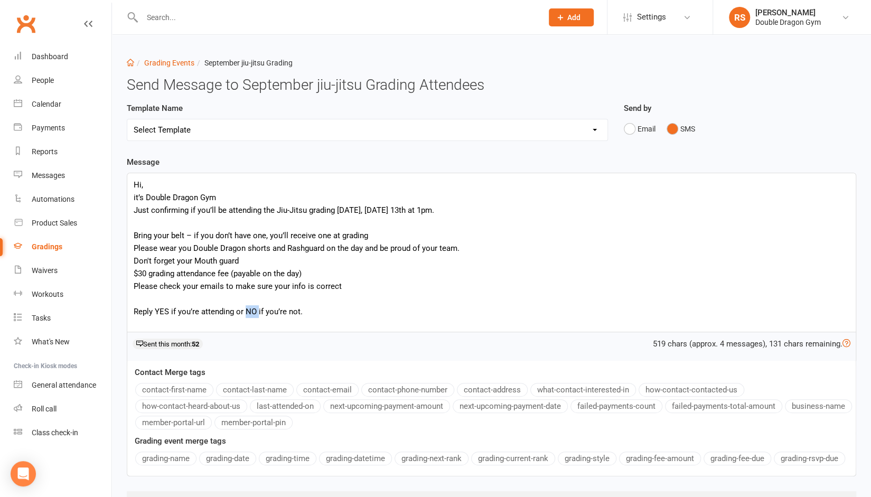
drag, startPoint x: 257, startPoint y: 308, endPoint x: 244, endPoint y: 310, distance: 13.4
click at [244, 310] on p "Reply YES if you’re attending or NO if you’re not." at bounding box center [492, 311] width 716 height 13
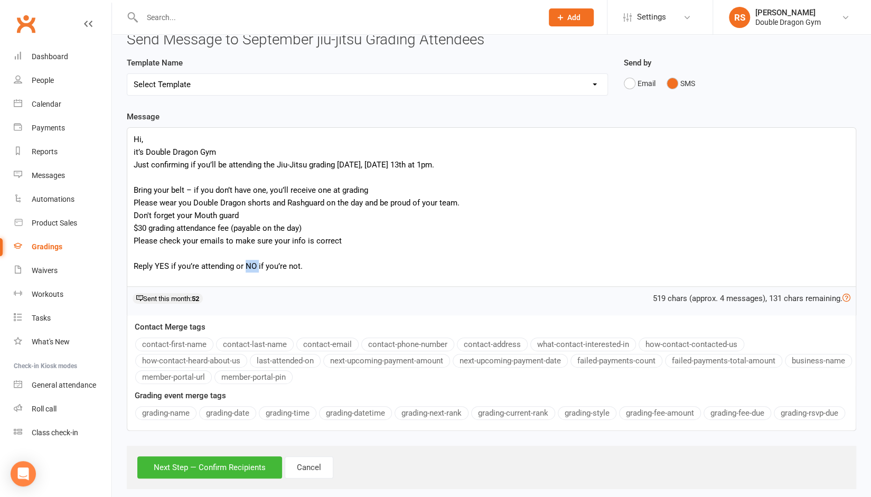
scroll to position [43, 0]
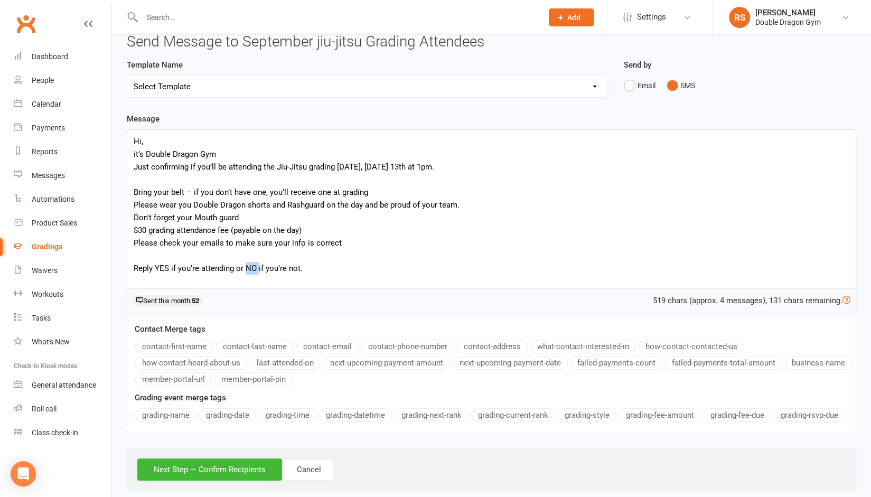
drag, startPoint x: 246, startPoint y: 268, endPoint x: 253, endPoint y: 274, distance: 9.0
click at [253, 274] on p "Reply YES if you’re attending or NO if you’re not." at bounding box center [492, 268] width 716 height 13
click at [300, 268] on p "Reply YES if you’re attending or NO if you’re not." at bounding box center [492, 268] width 716 height 13
click at [329, 266] on p "Reply YES if you’re attending or NO if you’re not." at bounding box center [492, 268] width 716 height 13
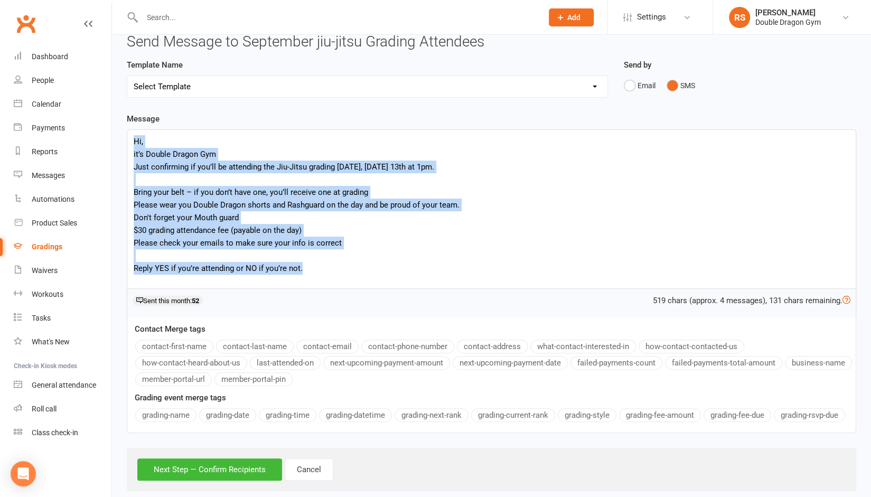
drag, startPoint x: 329, startPoint y: 266, endPoint x: 128, endPoint y: 142, distance: 235.8
click at [128, 142] on div "Hi, it’s Double Dragon Gym Just confirming if you’ll be attending the Jiu-Jitsu…" at bounding box center [491, 209] width 729 height 159
copy div "Hi, it’s Double Dragon Gym Just confirming if you’ll be attending the Jiu-Jitsu…"
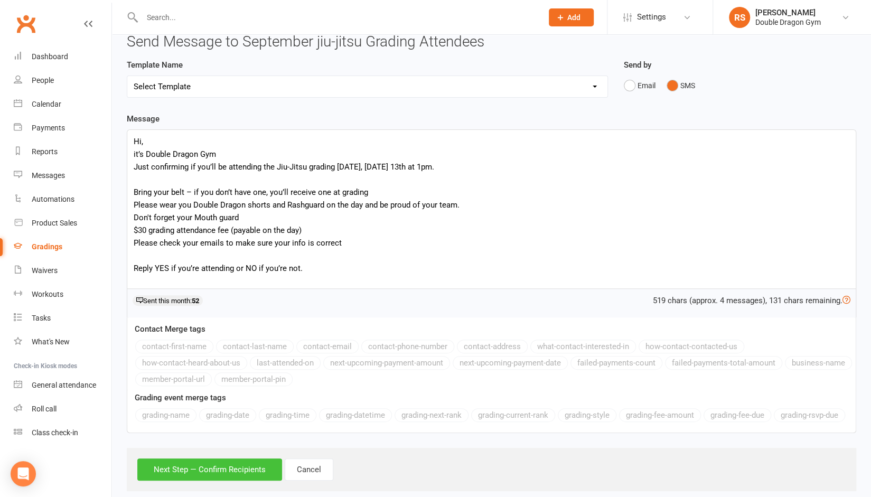
click at [262, 471] on button "Next Step — Confirm Recipients" at bounding box center [209, 470] width 145 height 22
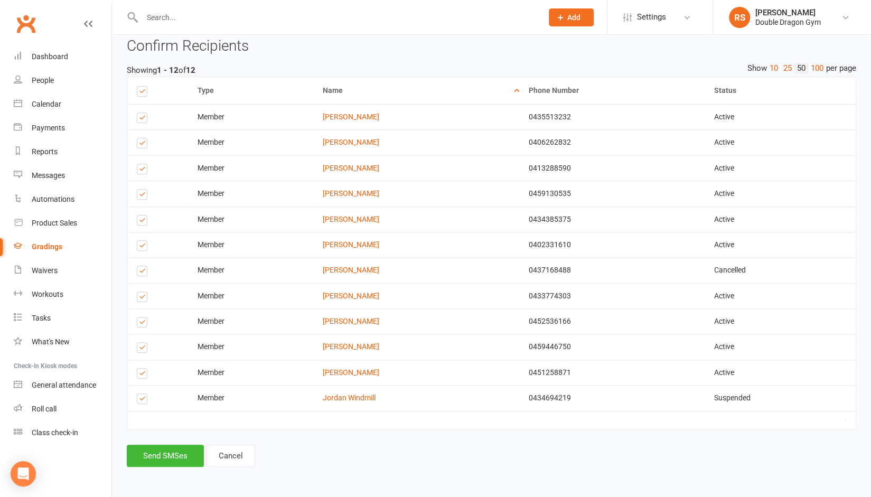
scroll to position [387, 0]
click at [142, 273] on label at bounding box center [144, 273] width 14 height 0
click at [142, 266] on input "checkbox" at bounding box center [140, 266] width 7 height 0
click at [174, 457] on button "Send SMSes" at bounding box center [165, 456] width 77 height 22
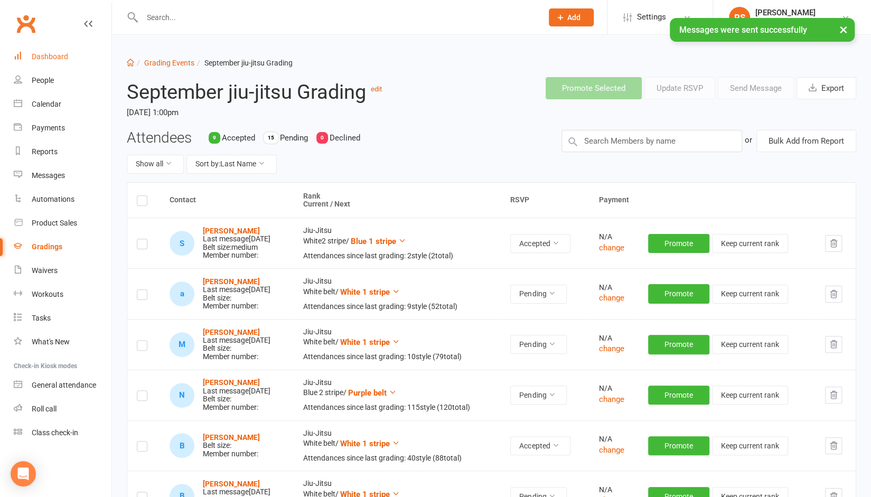
click at [55, 57] on div "Dashboard" at bounding box center [50, 56] width 36 height 8
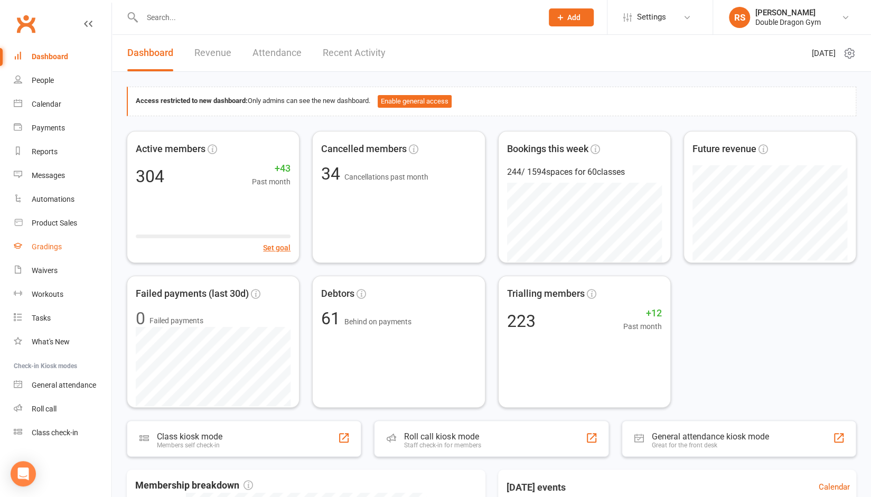
click at [53, 245] on div "Gradings" at bounding box center [47, 247] width 30 height 8
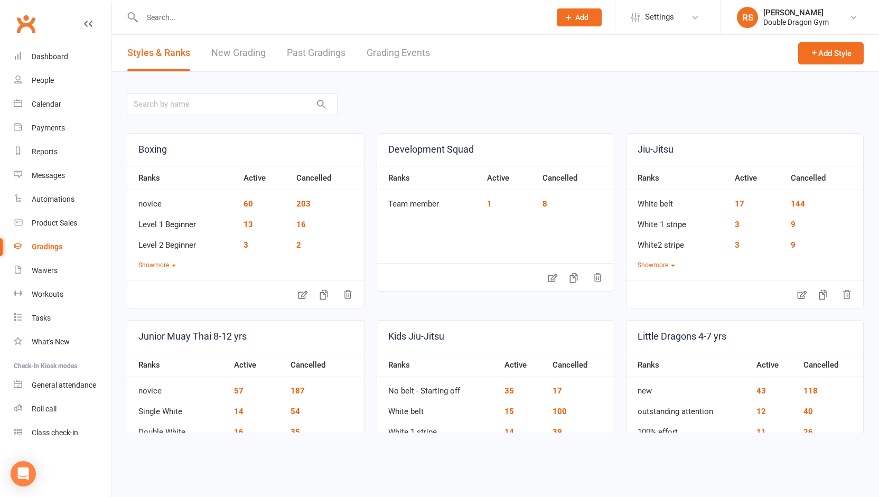
click at [387, 44] on link "Grading Events" at bounding box center [398, 53] width 63 height 36
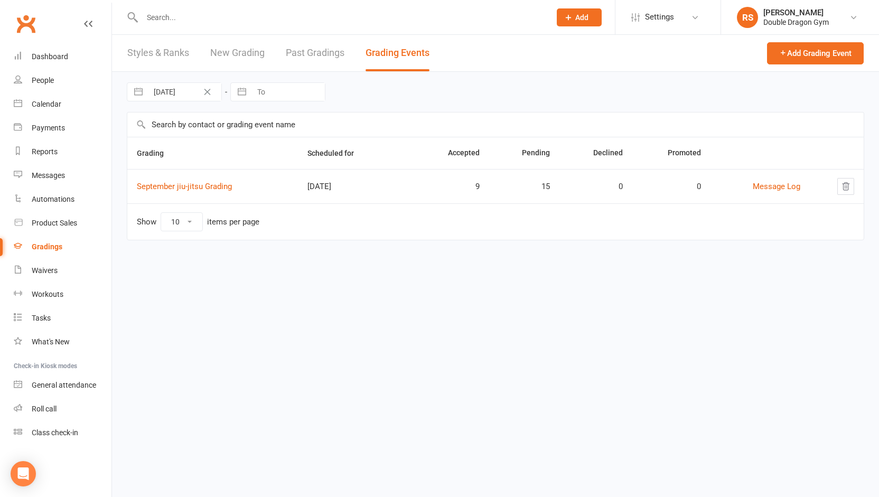
click at [160, 59] on link "Styles & Ranks" at bounding box center [158, 53] width 62 height 36
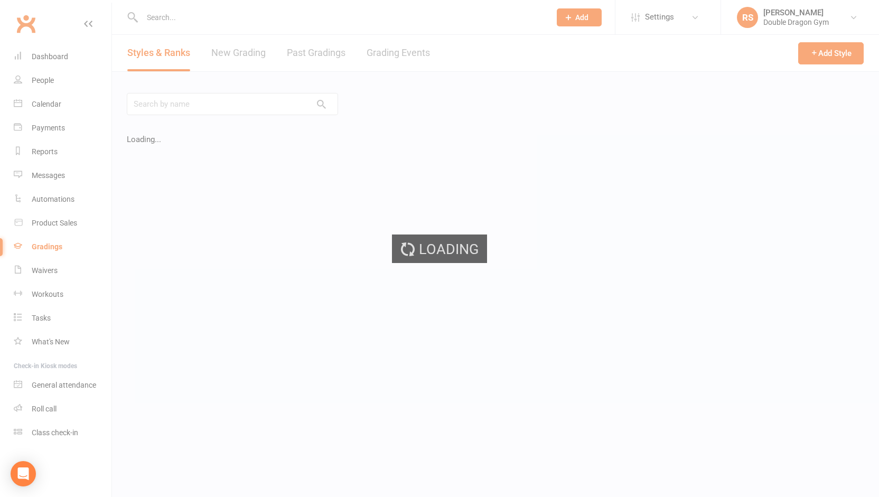
click at [375, 52] on div "Loading" at bounding box center [439, 248] width 879 height 497
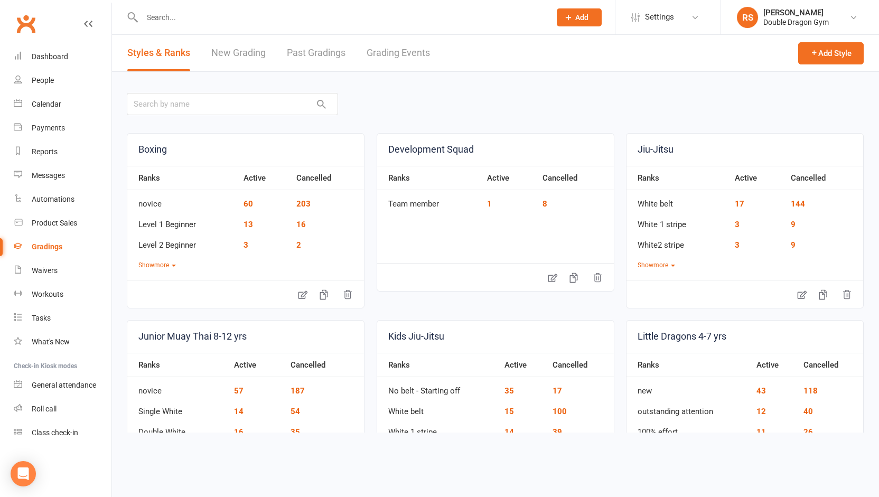
click at [421, 50] on link "Grading Events" at bounding box center [398, 53] width 63 height 36
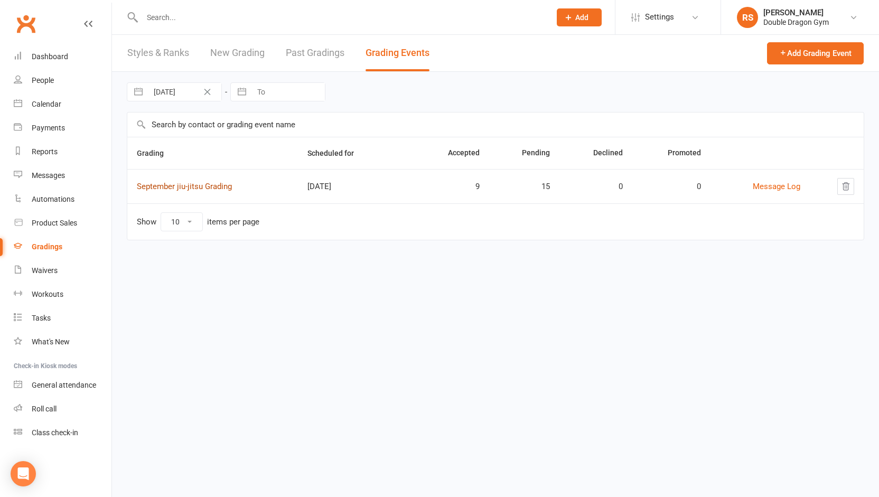
click at [168, 184] on link "September jiu-jitsu Grading" at bounding box center [184, 187] width 95 height 10
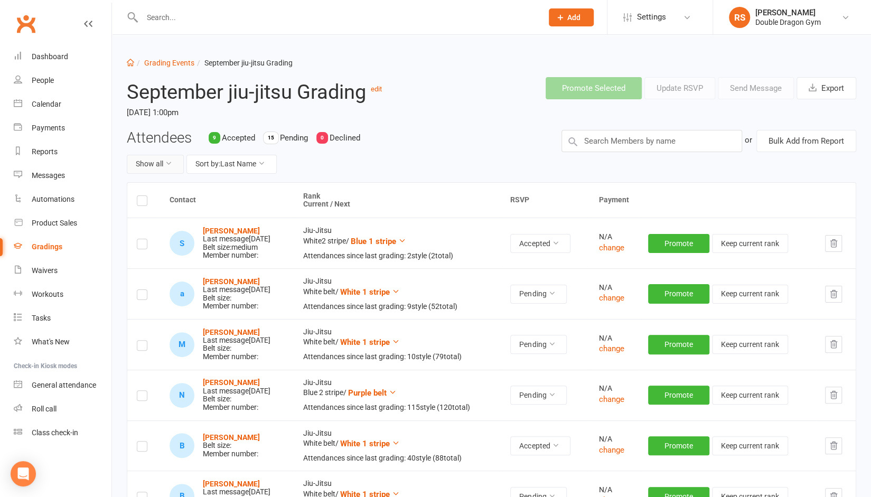
click at [160, 161] on button "Show all" at bounding box center [155, 164] width 57 height 19
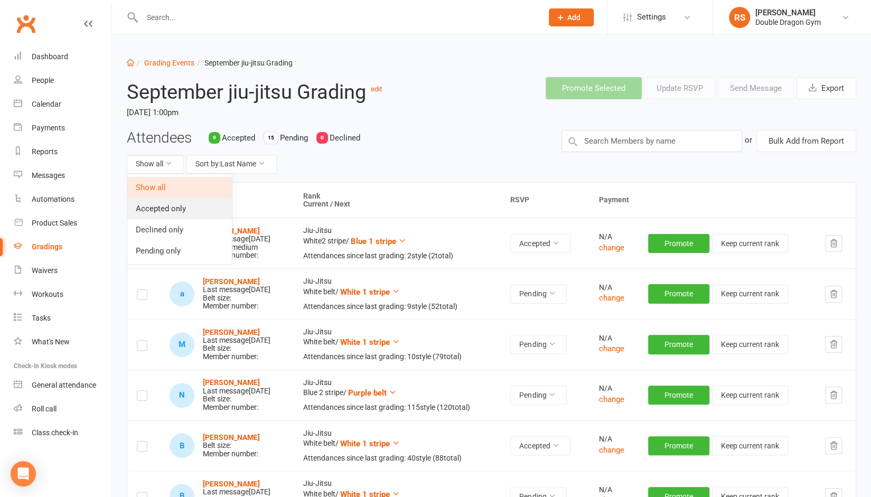
click at [171, 212] on link "Accepted only" at bounding box center [179, 208] width 105 height 21
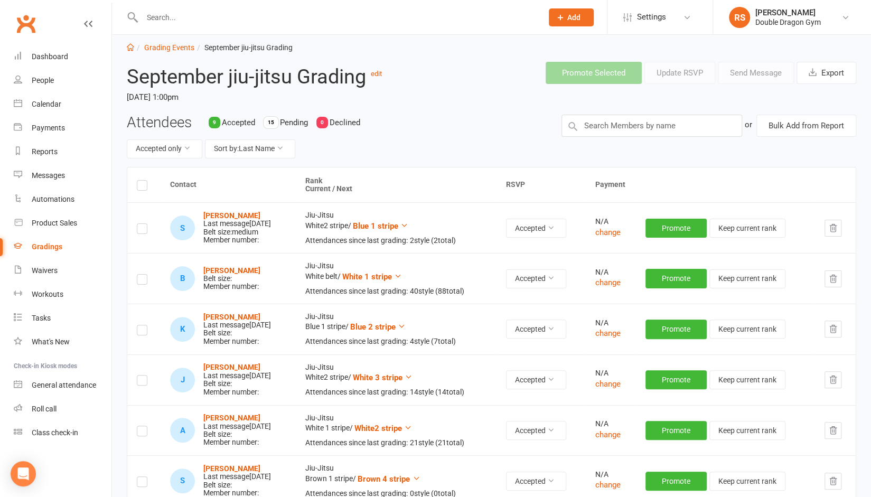
scroll to position [15, 0]
drag, startPoint x: 246, startPoint y: 270, endPoint x: 202, endPoint y: 271, distance: 43.9
click at [203, 271] on div "[PERSON_NAME] Belt size: Member number:" at bounding box center [231, 279] width 57 height 24
copy strong "[PERSON_NAME]"
click at [49, 66] on link "Dashboard" at bounding box center [63, 57] width 98 height 24
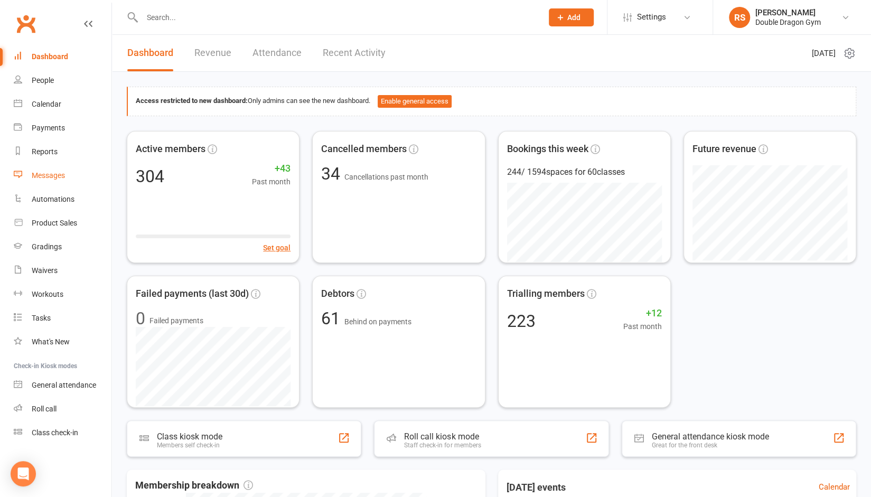
click at [64, 173] on div "Messages" at bounding box center [48, 175] width 33 height 8
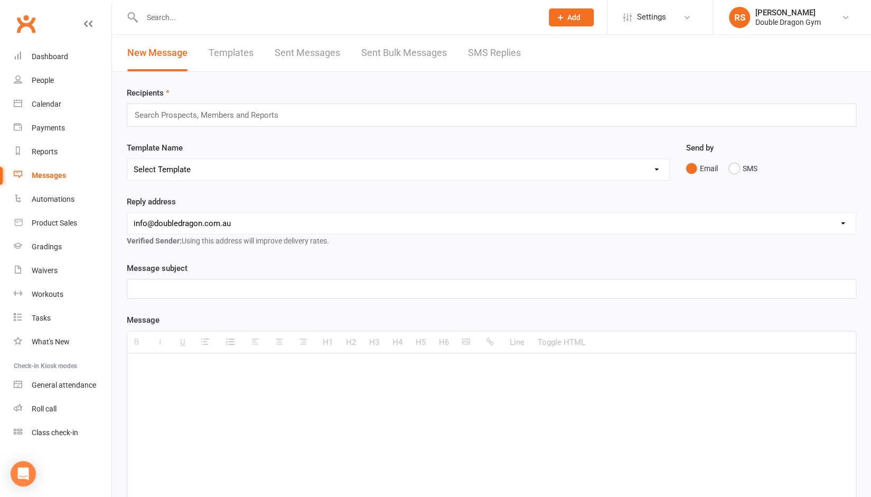
click at [485, 57] on link "SMS Replies" at bounding box center [494, 53] width 53 height 36
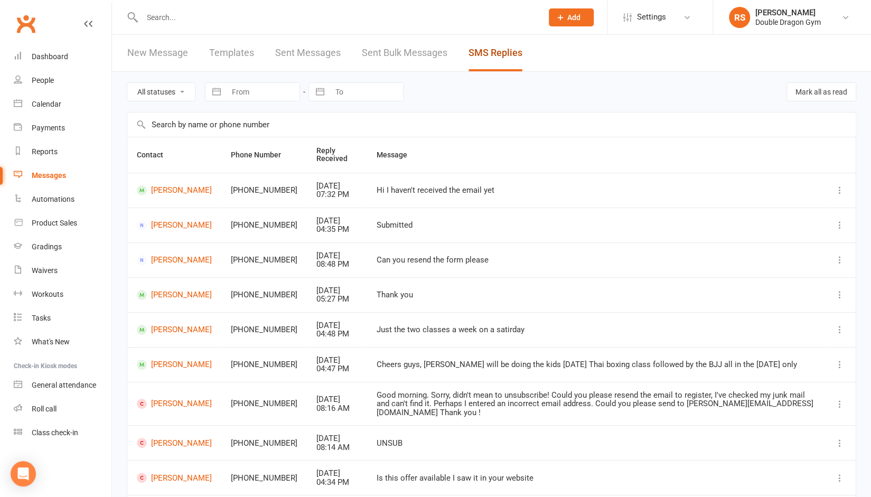
click at [485, 57] on link "SMS Replies" at bounding box center [496, 53] width 54 height 36
click at [164, 50] on link "New Message" at bounding box center [157, 53] width 61 height 36
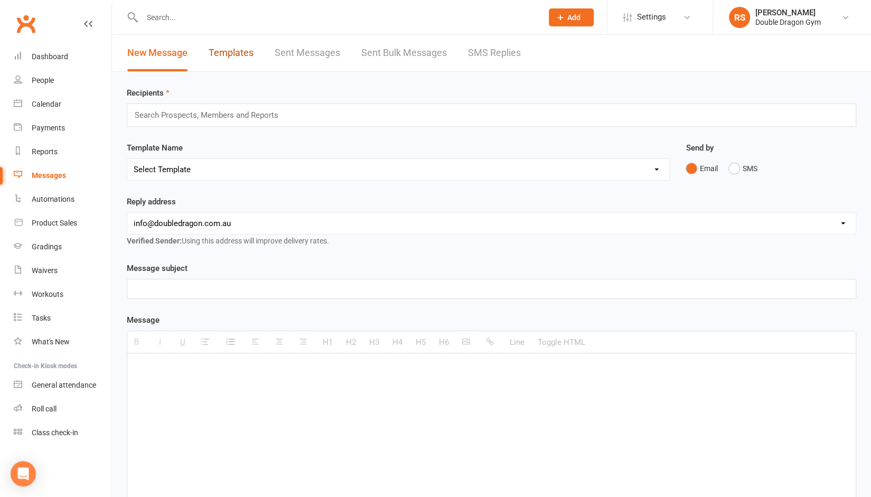
click at [225, 53] on link "Templates" at bounding box center [231, 53] width 45 height 36
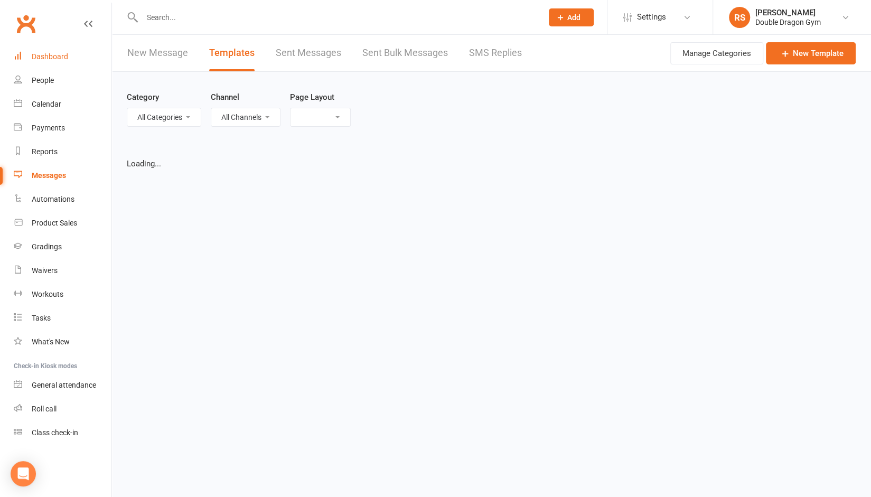
select select "grid"
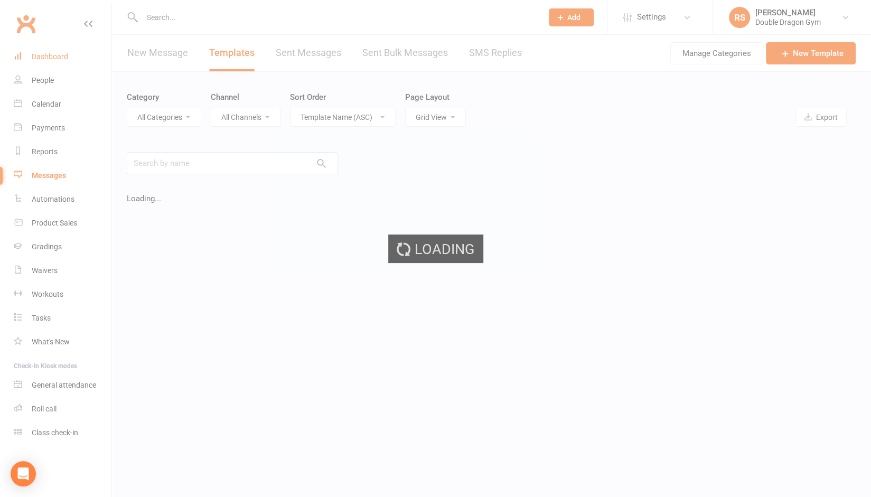
select select "8106"
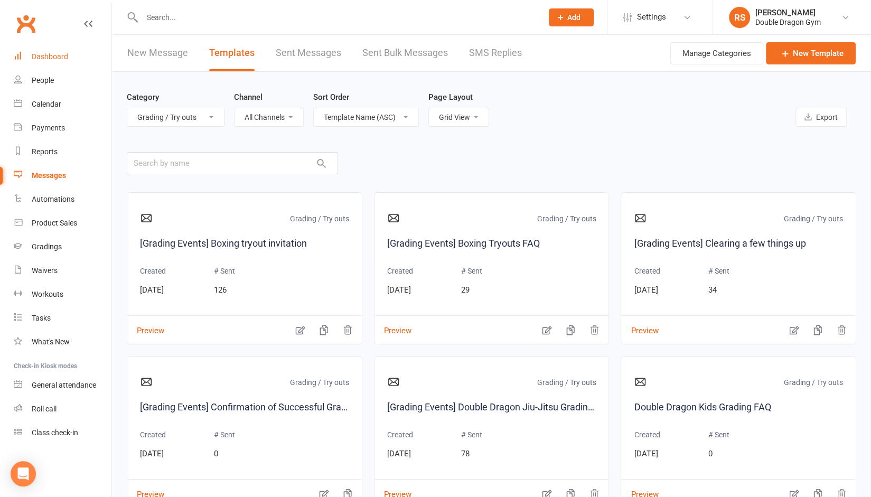
click at [55, 59] on div "Dashboard" at bounding box center [50, 56] width 36 height 8
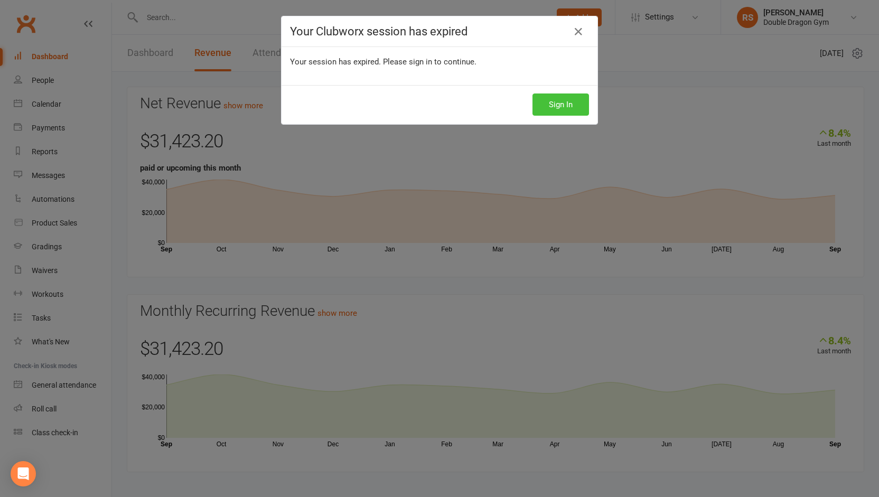
click at [558, 96] on button "Sign In" at bounding box center [561, 105] width 57 height 22
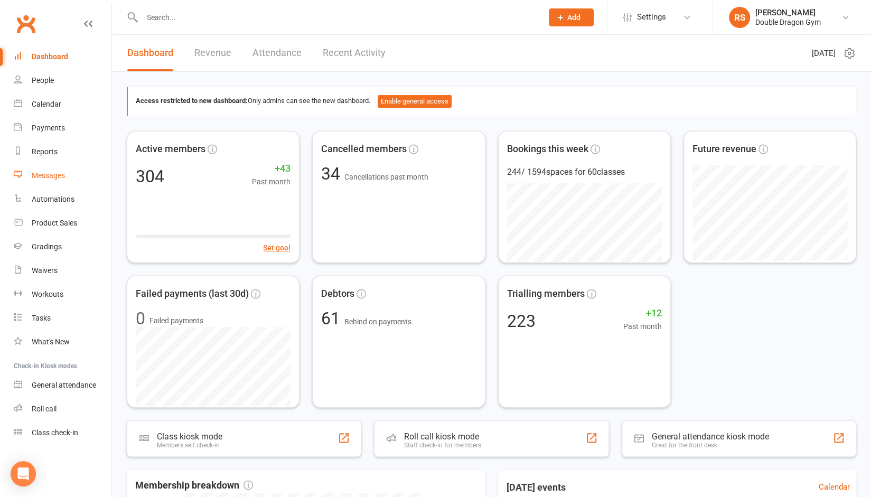
click at [49, 171] on div "Messages" at bounding box center [48, 175] width 33 height 8
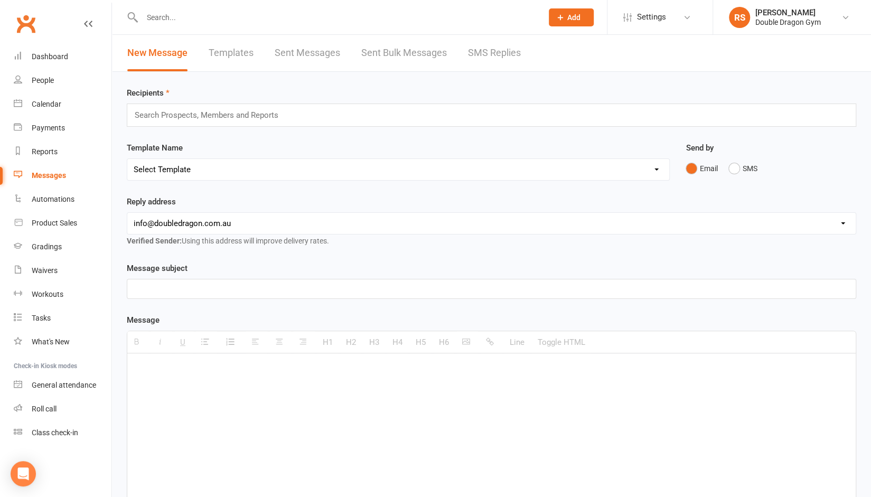
click at [248, 59] on link "Templates" at bounding box center [231, 53] width 45 height 36
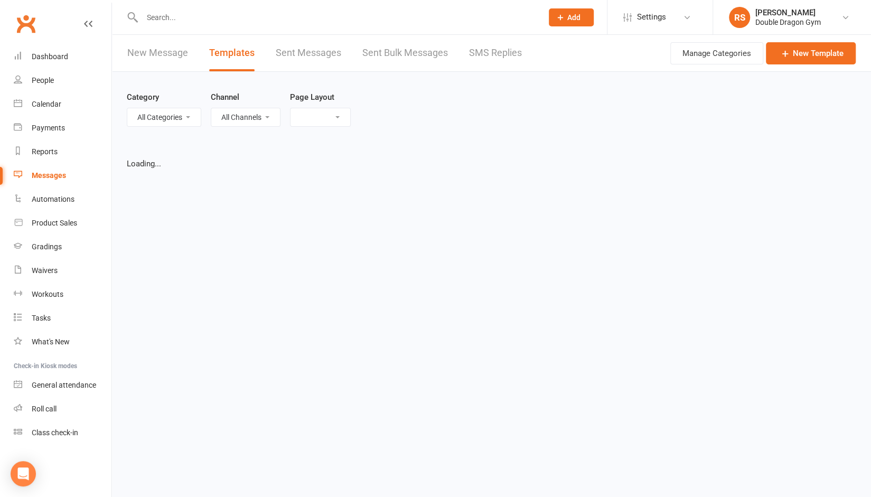
select select "grid"
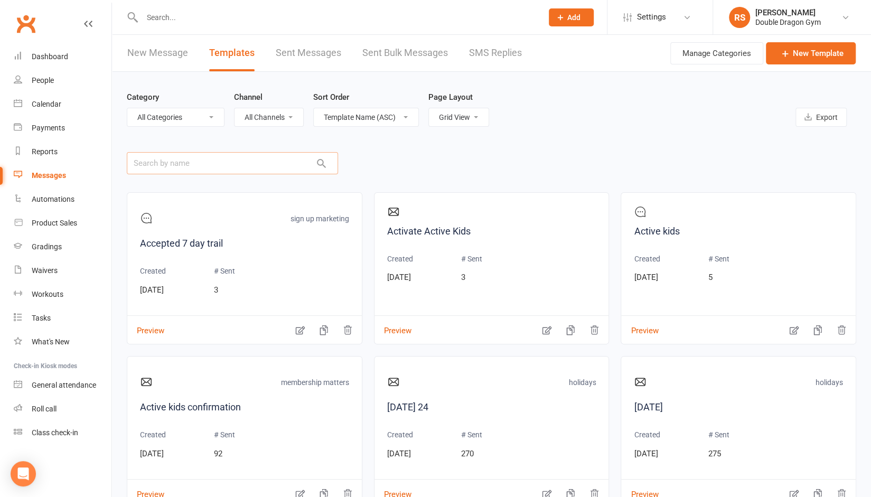
click at [241, 171] on input "text" at bounding box center [232, 163] width 211 height 22
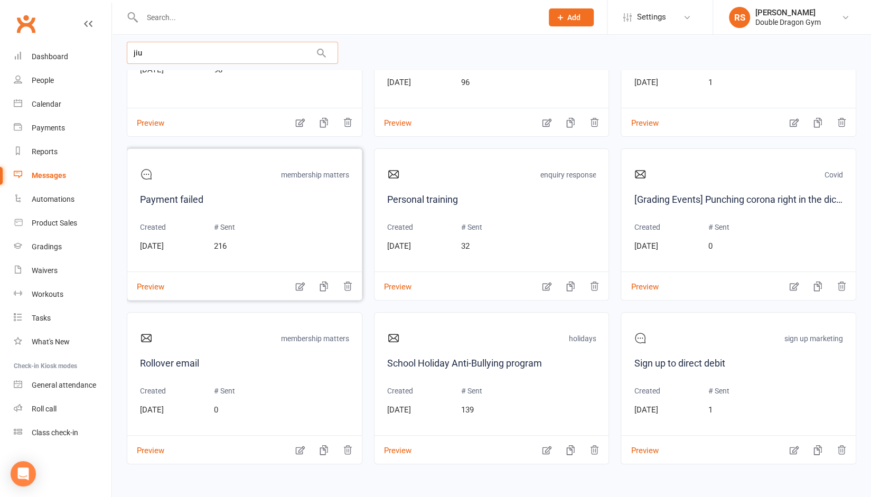
scroll to position [4848, 0]
drag, startPoint x: 151, startPoint y: 55, endPoint x: 122, endPoint y: 54, distance: 29.6
click at [122, 54] on div "Category All Categories (No category) Covid enquiry response General Grading / …" at bounding box center [491, 222] width 759 height 522
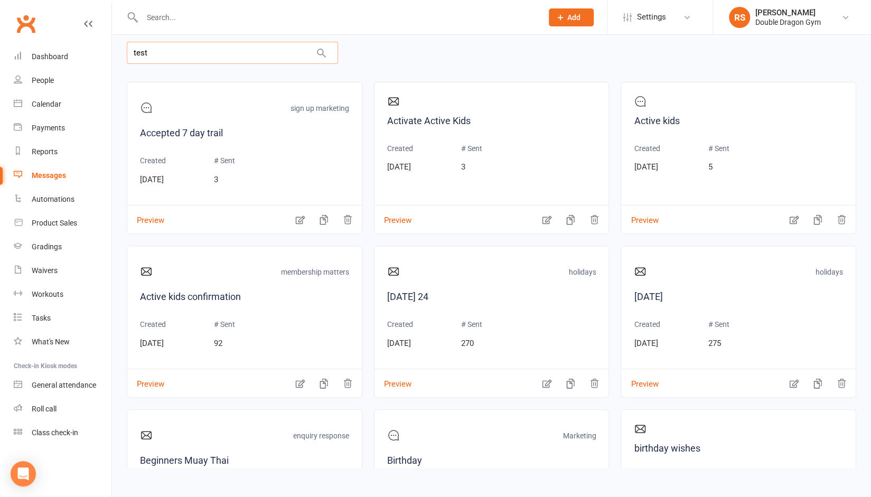
scroll to position [0, 0]
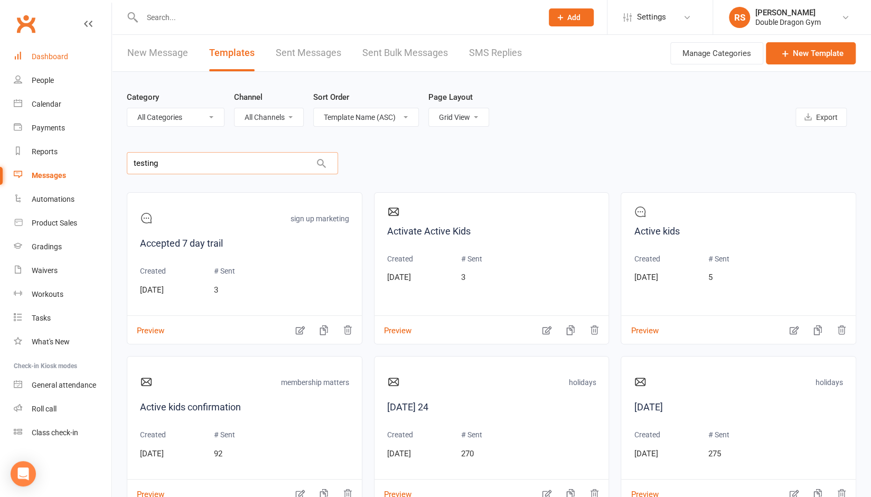
type input "testing"
click at [212, 115] on select "All Categories (No category) Covid enquiry response General Grading / Try outs …" at bounding box center [175, 117] width 97 height 18
select select "8106"
click at [127, 108] on select "All Categories (No category) Covid enquiry response General Grading / Try outs …" at bounding box center [175, 117] width 97 height 18
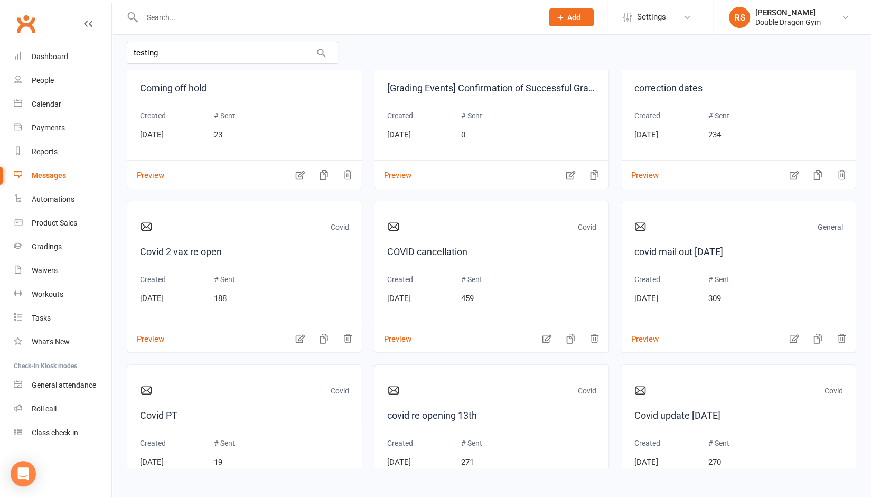
scroll to position [1372, 0]
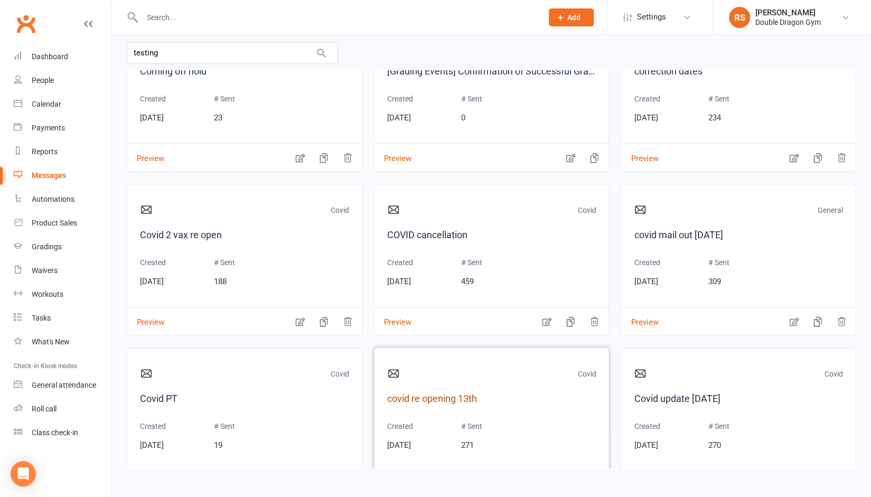
click at [433, 396] on link "covid re opening 13th" at bounding box center [491, 399] width 209 height 15
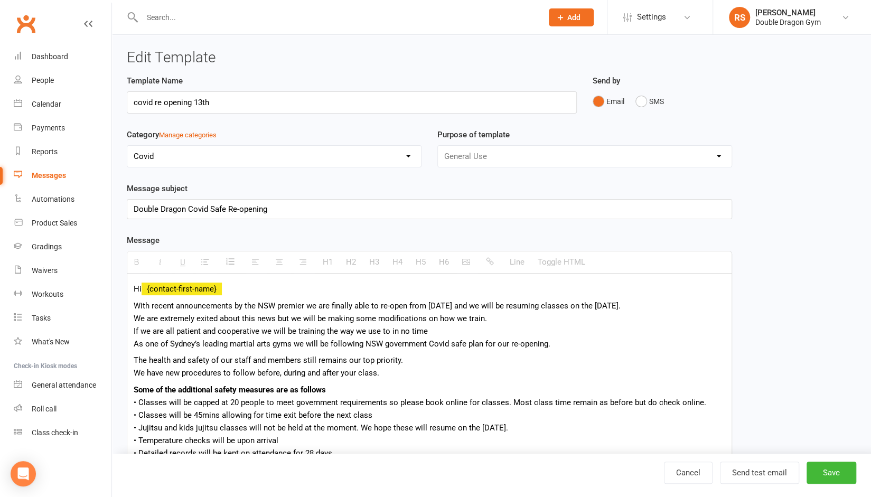
select select "grid"
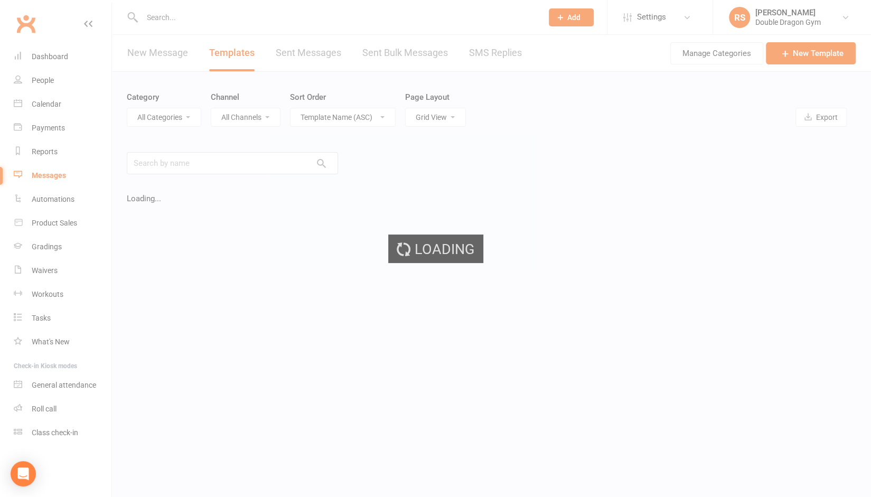
scroll to position [76, 0]
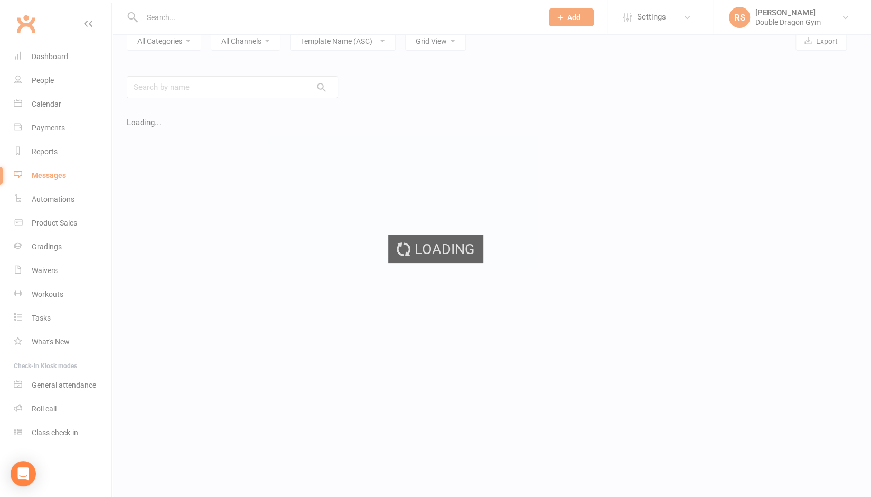
select select "8106"
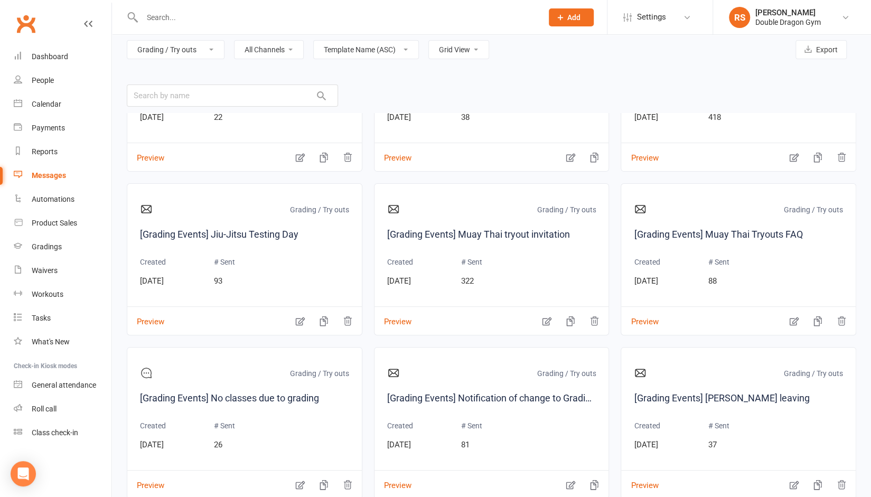
scroll to position [605, 0]
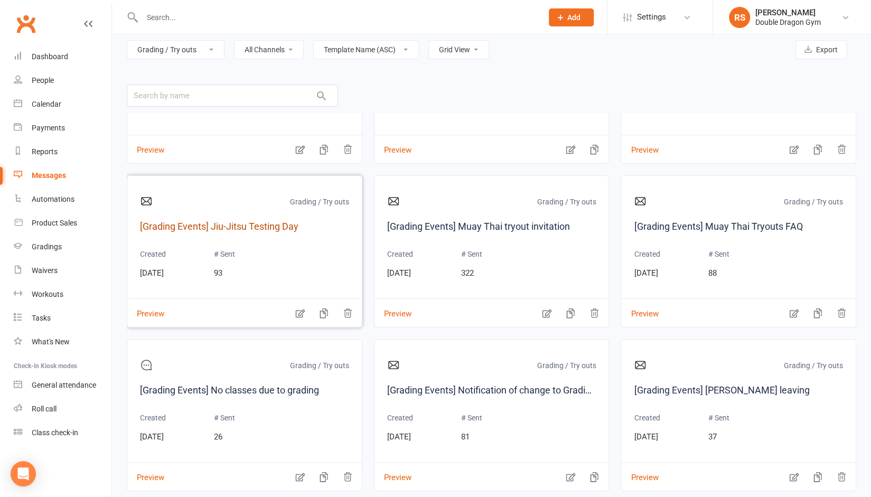
click at [269, 219] on link "[Grading Events] Jiu-Jitsu Testing Day" at bounding box center [244, 226] width 209 height 15
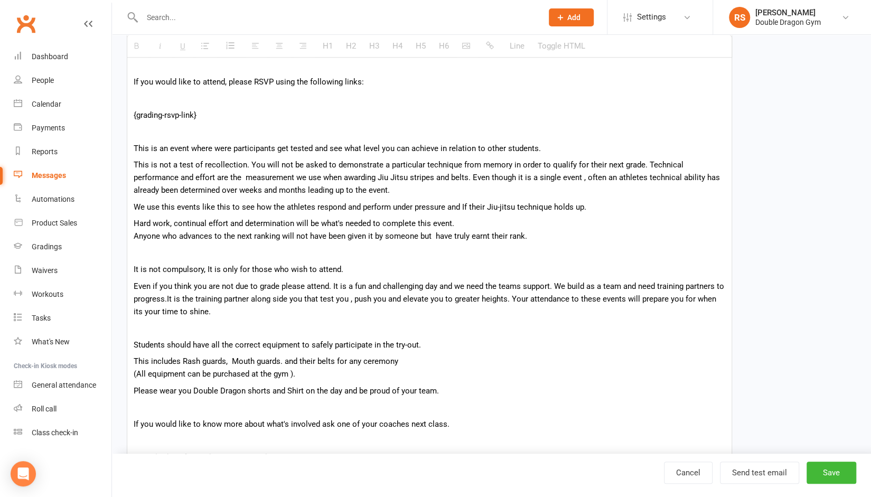
scroll to position [302, 0]
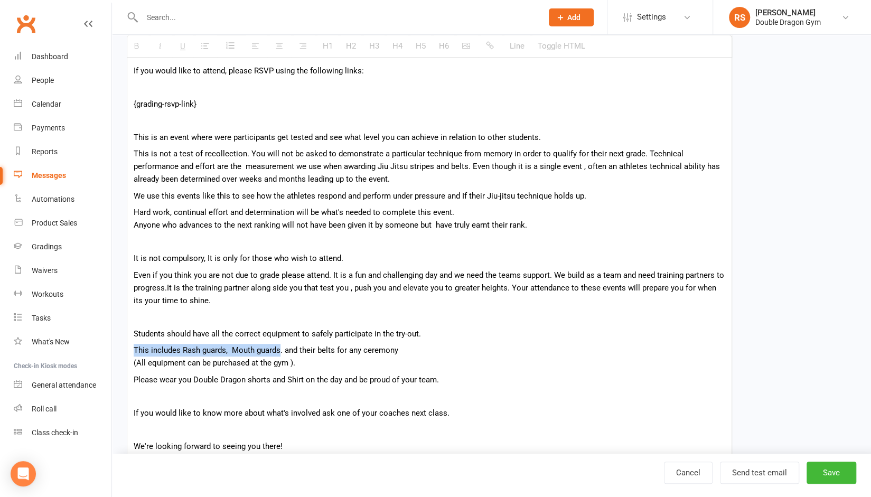
drag, startPoint x: 281, startPoint y: 349, endPoint x: 129, endPoint y: 350, distance: 152.2
click at [129, 350] on div "Hi {contact-first-name} , You are invited to participate in the Jiu-Jitsu Testi…" at bounding box center [429, 241] width 605 height 538
copy p "This includes Rash guards, Mouth guards"
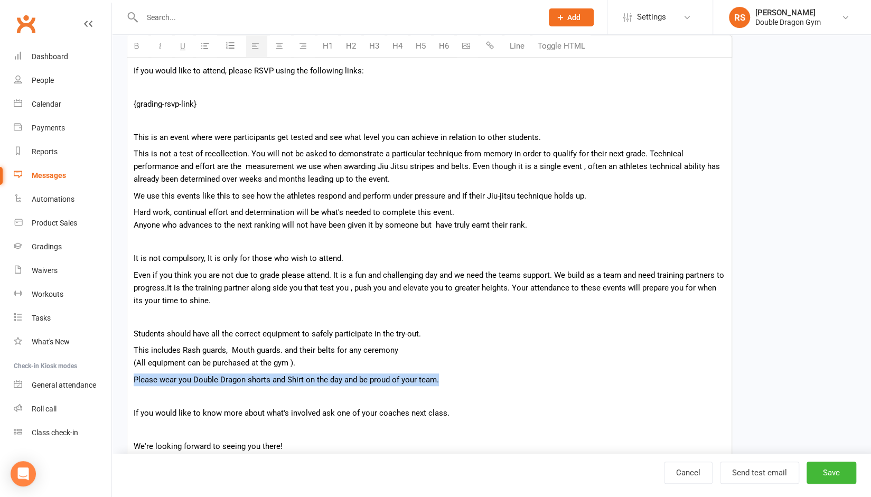
drag, startPoint x: 437, startPoint y: 375, endPoint x: 134, endPoint y: 380, distance: 302.8
click at [134, 380] on p "Please wear you Double Dragon shorts and Shirt on the day and be proud of your …" at bounding box center [430, 380] width 592 height 13
copy p "Please wear you Double Dragon shorts and Shirt on the day and be proud of your …"
click at [62, 56] on div "Dashboard" at bounding box center [50, 56] width 36 height 8
click at [58, 57] on div "Dashboard" at bounding box center [50, 56] width 36 height 8
